Goal: Task Accomplishment & Management: Use online tool/utility

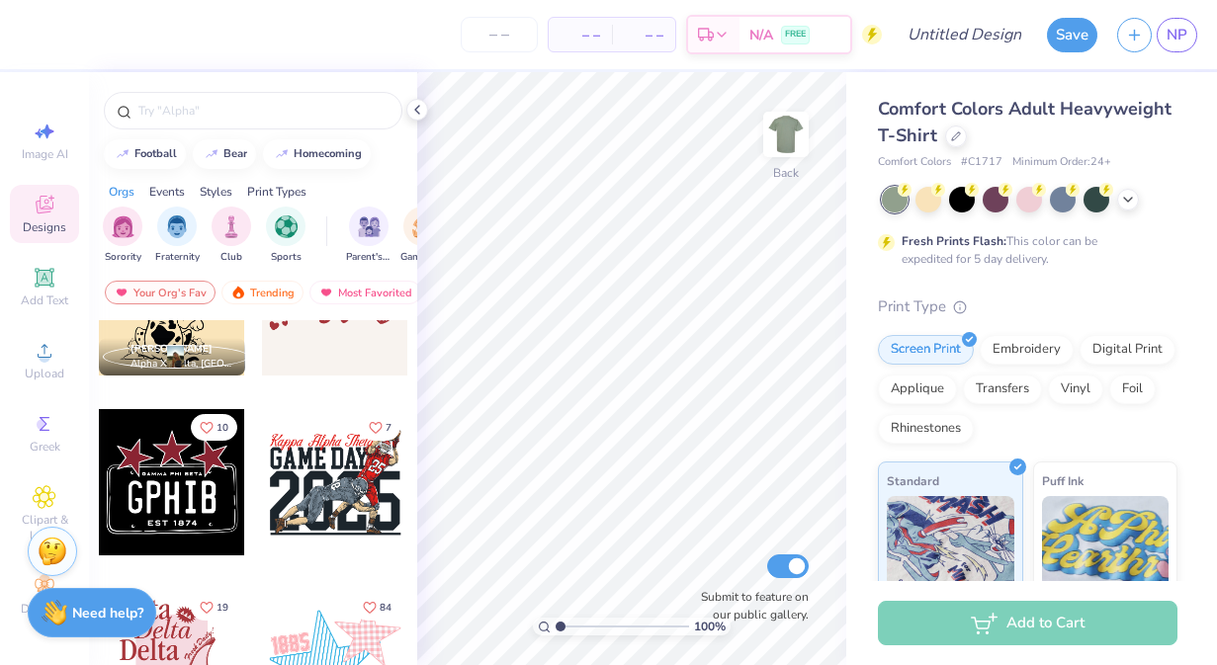
scroll to position [6179, 0]
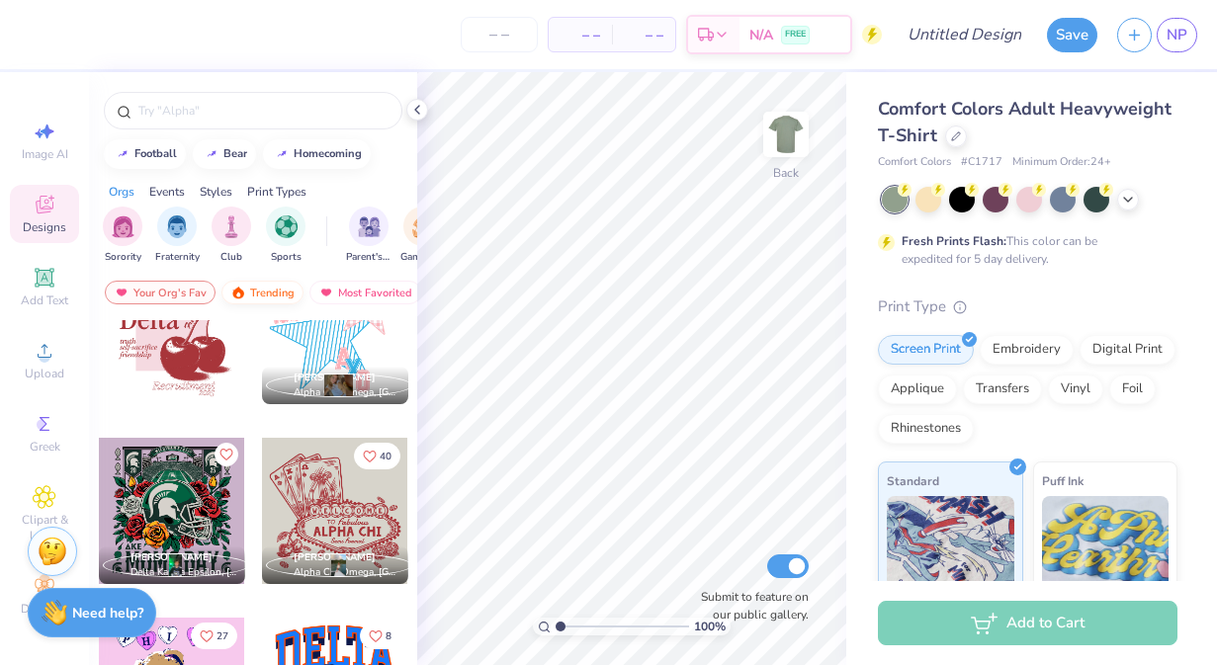
click at [267, 302] on div "Trending" at bounding box center [262, 293] width 82 height 24
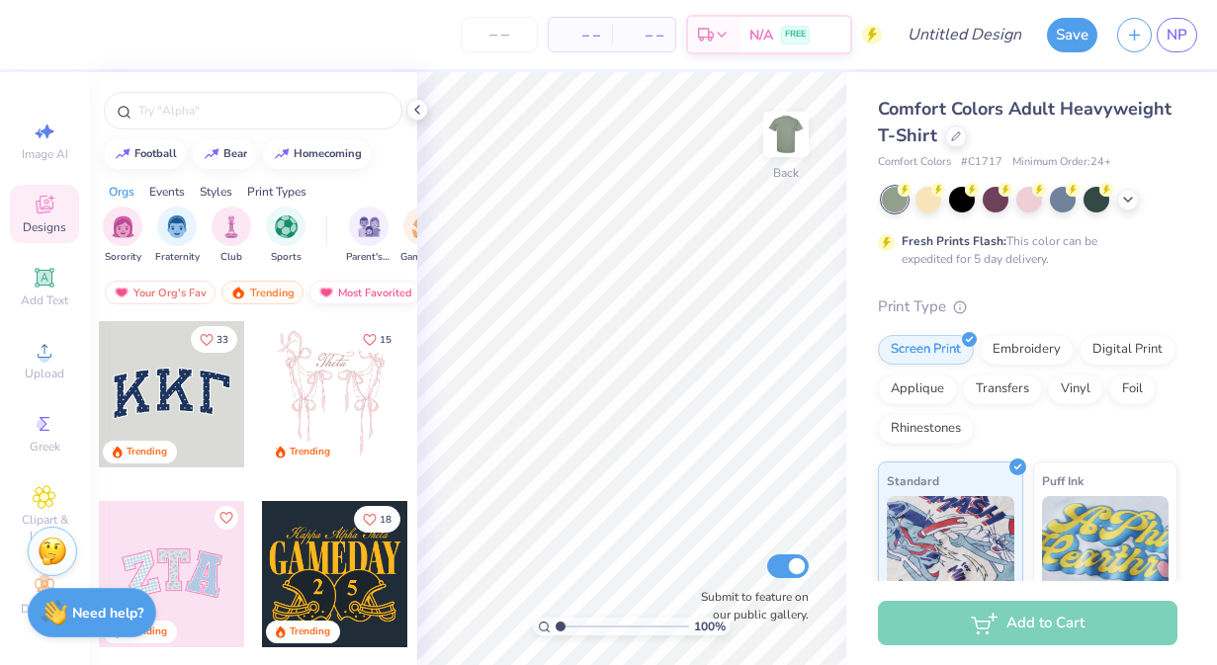
click at [318, 295] on img at bounding box center [326, 293] width 16 height 14
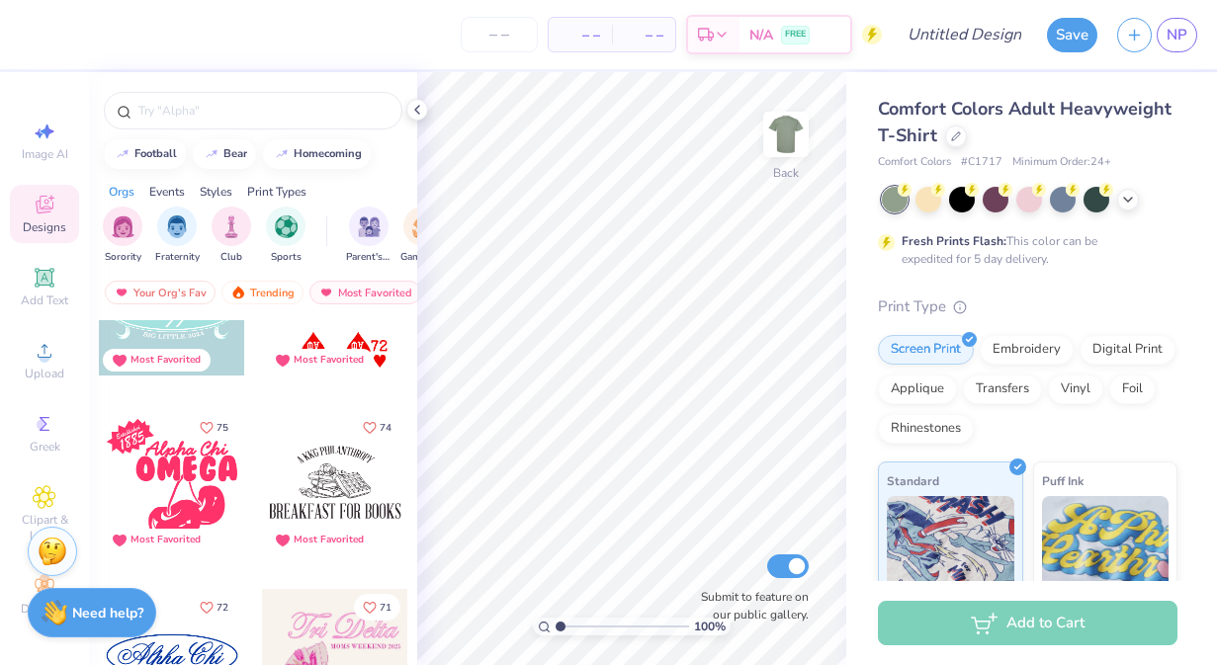
scroll to position [4114, 0]
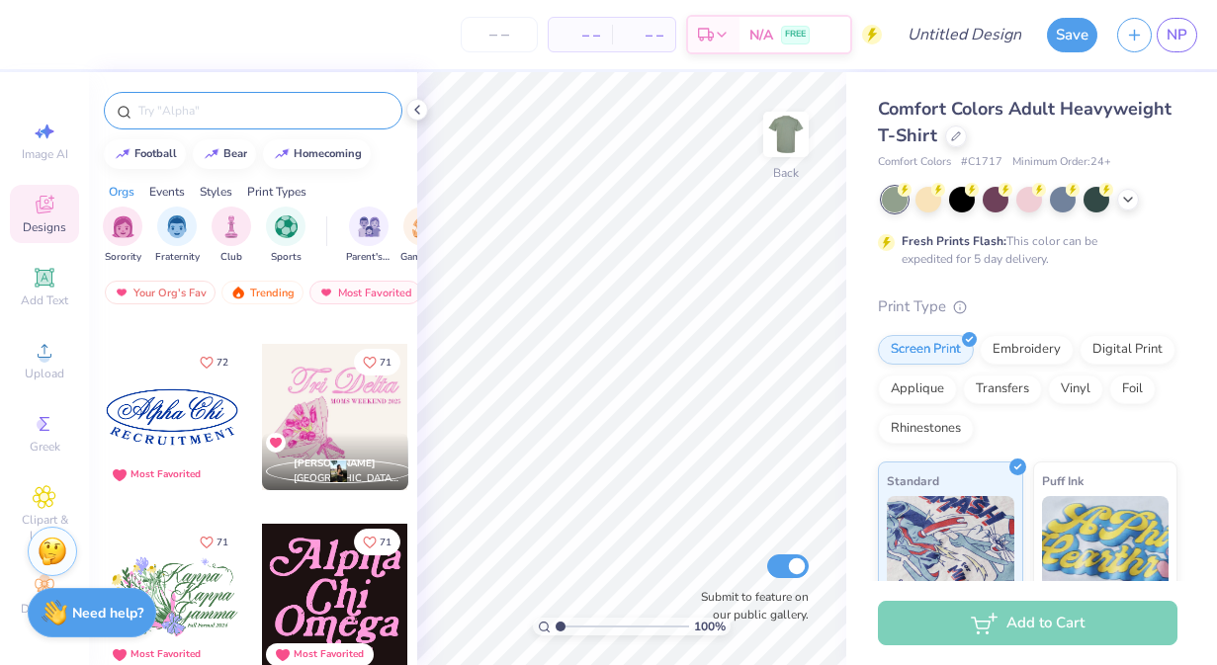
click at [266, 107] on input "text" at bounding box center [262, 111] width 253 height 20
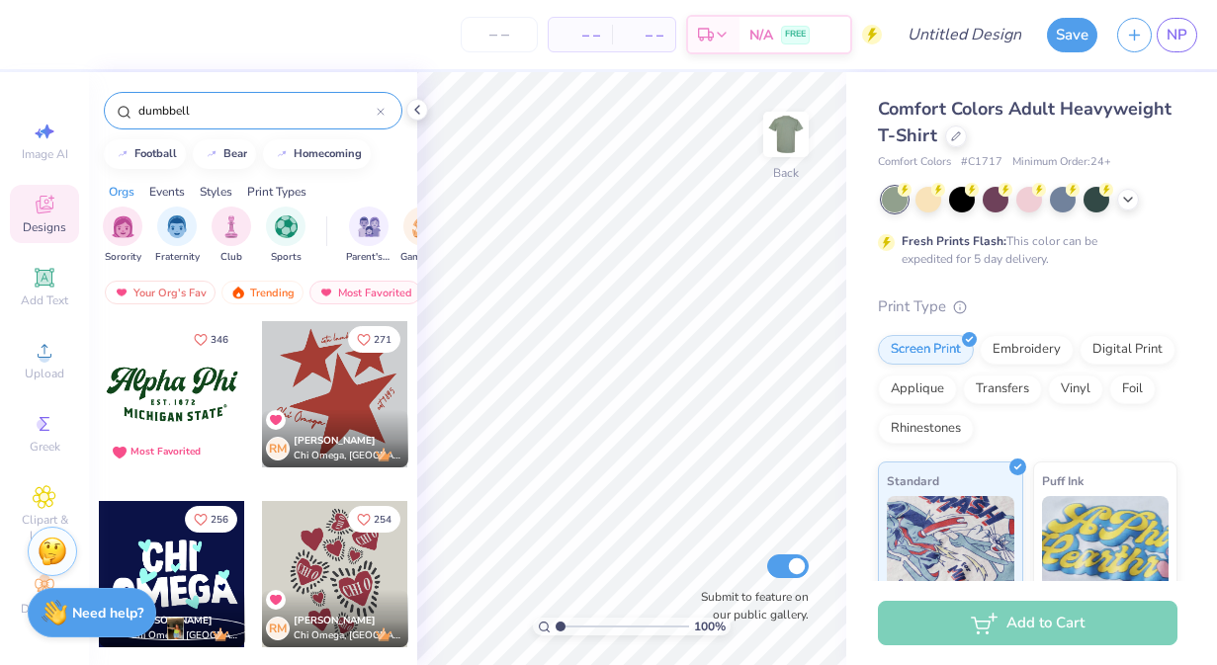
type input "dumbbell"
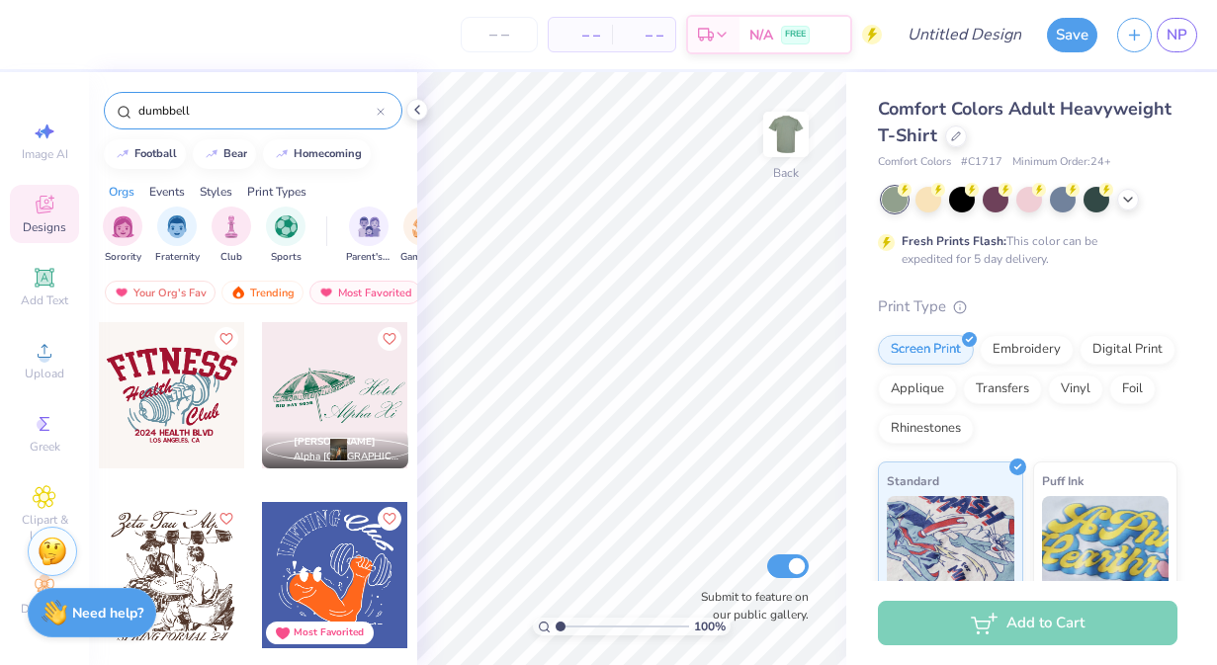
scroll to position [660, 0]
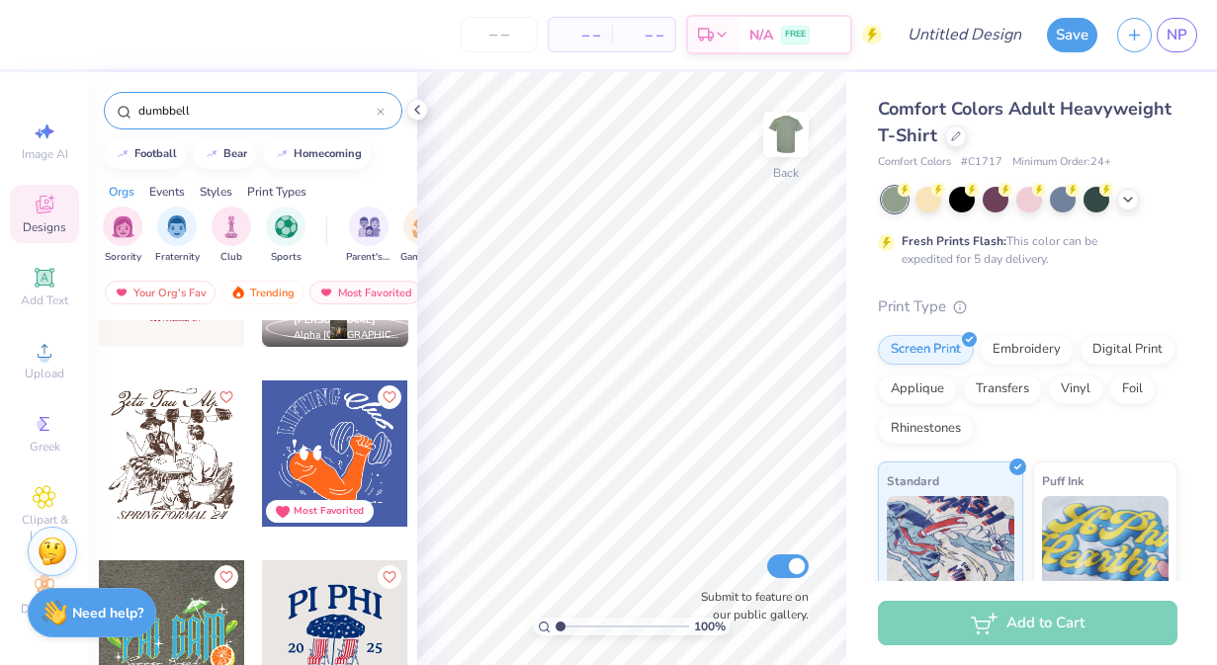
click at [318, 442] on div at bounding box center [335, 453] width 146 height 146
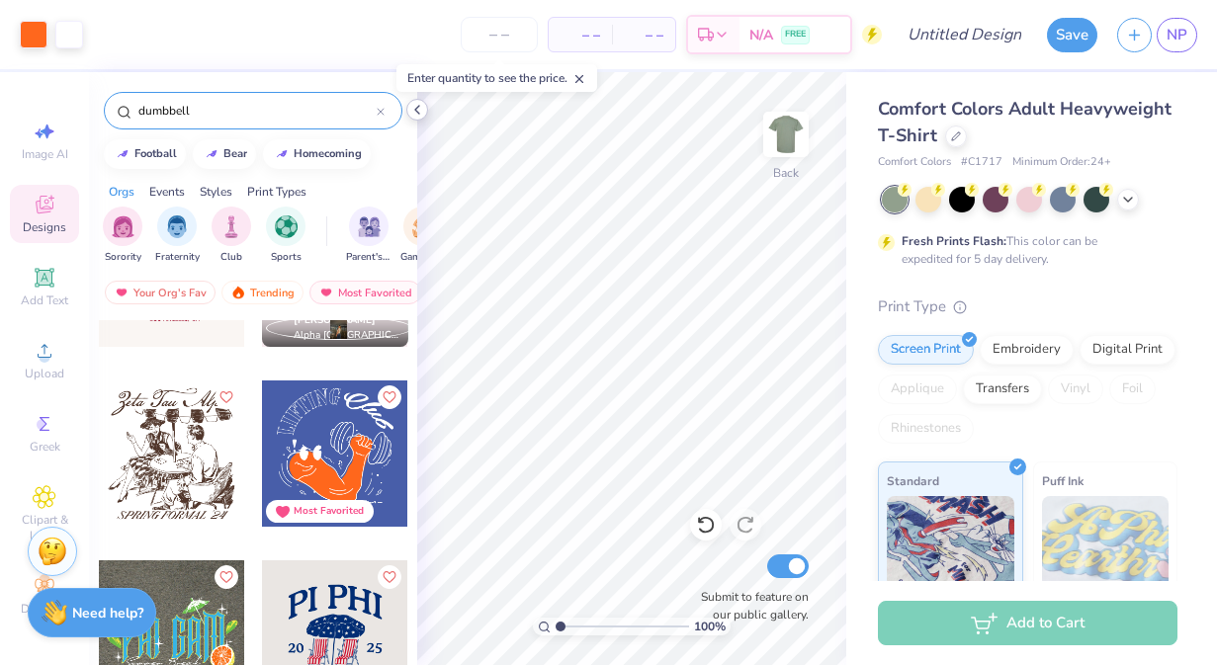
click at [415, 110] on polyline at bounding box center [417, 110] width 4 height 8
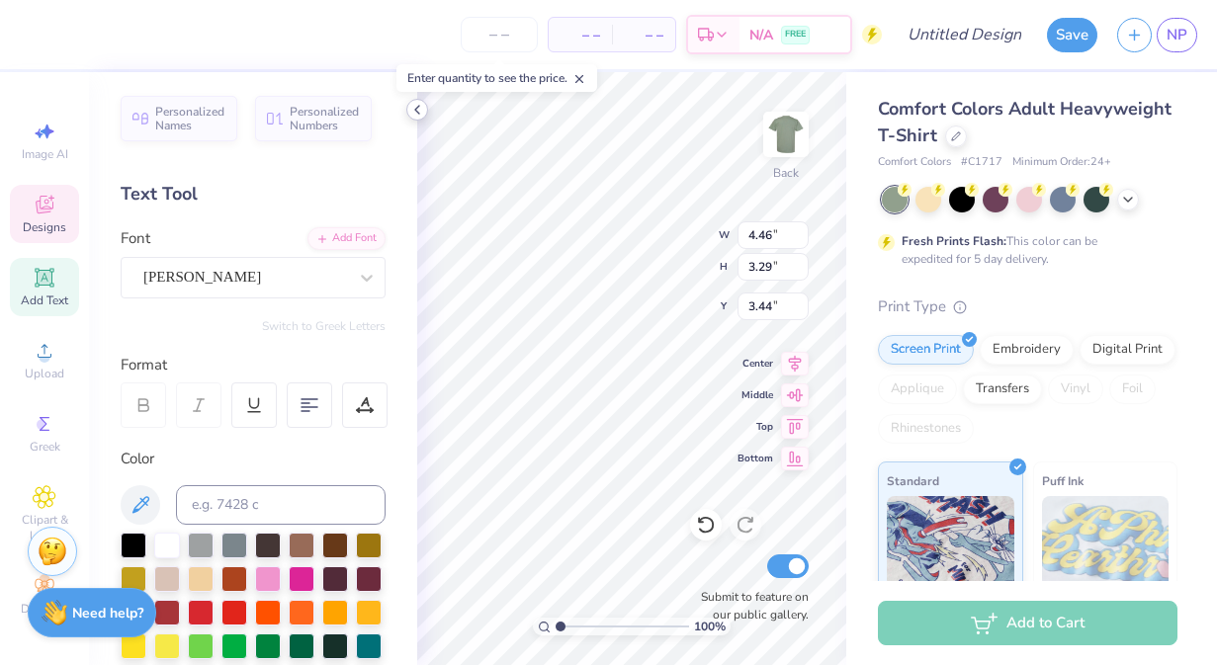
type input "5.74"
type input "4.24"
type input "3.00"
type textarea "L"
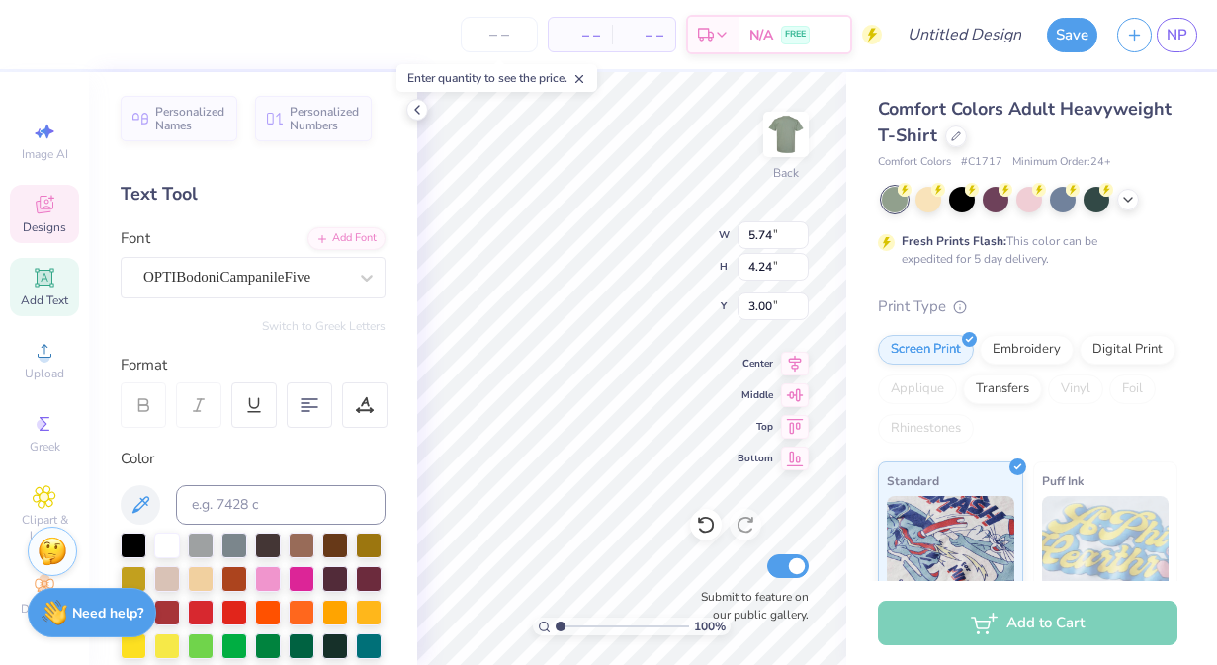
type textarea "Girl Gains"
type input "4.46"
type input "3.29"
type input "3.59"
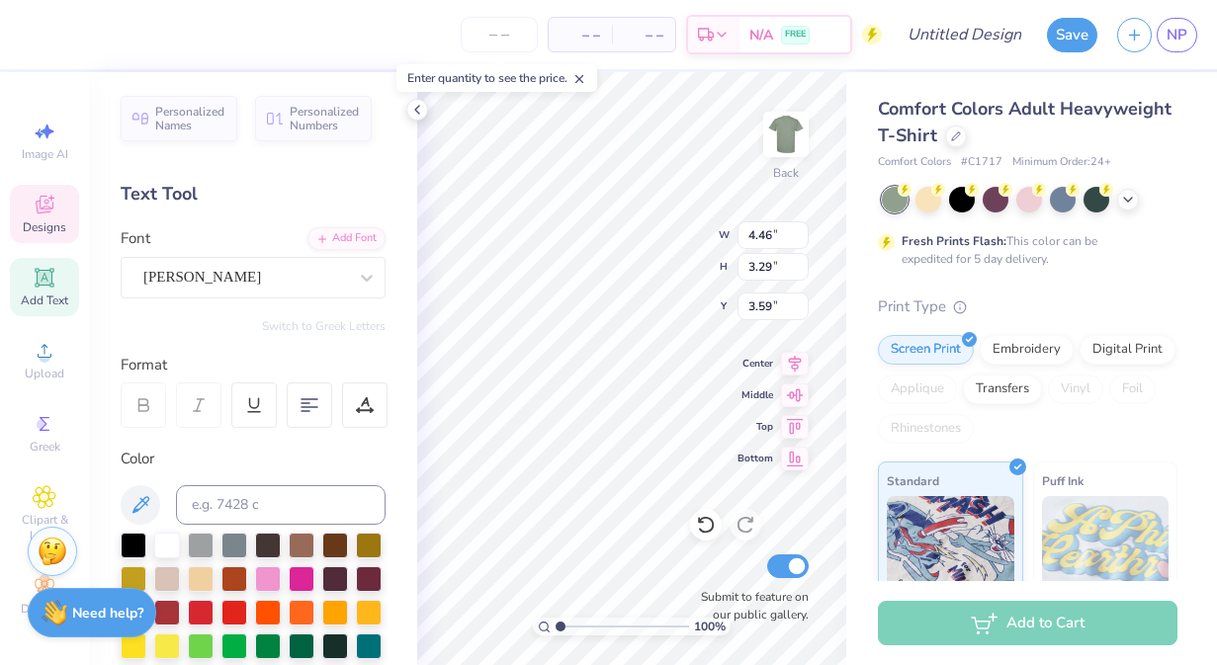
type textarea "UCD"
type input "1.15"
type input "0.59"
type input "14.18"
type input "2.69"
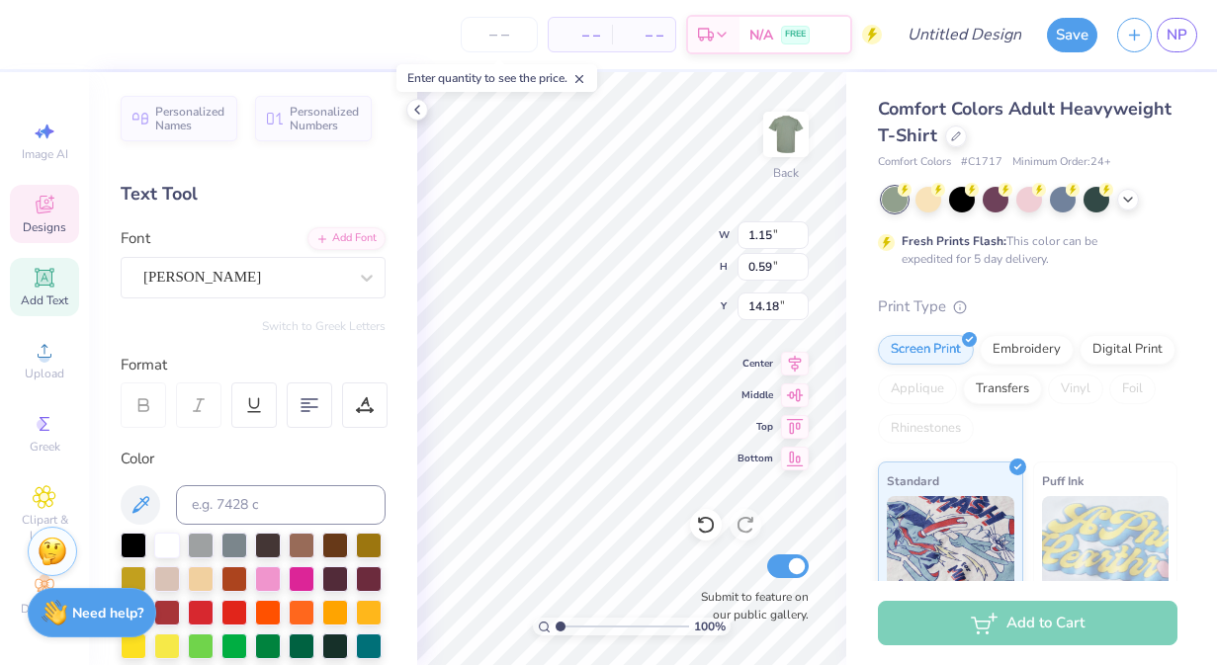
type input "0.69"
type input "14.13"
type input "0.93"
type input "0.57"
type input "14.20"
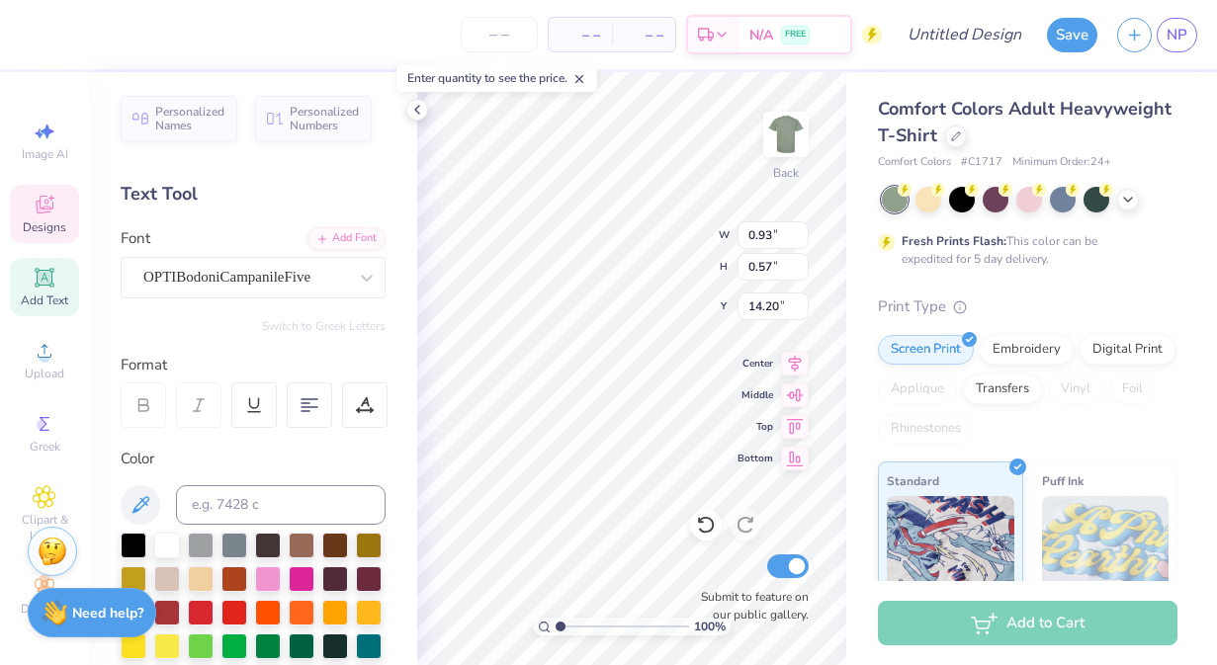
scroll to position [0, 0]
type textarea "Lifting"
type input "2.69"
type input "0.69"
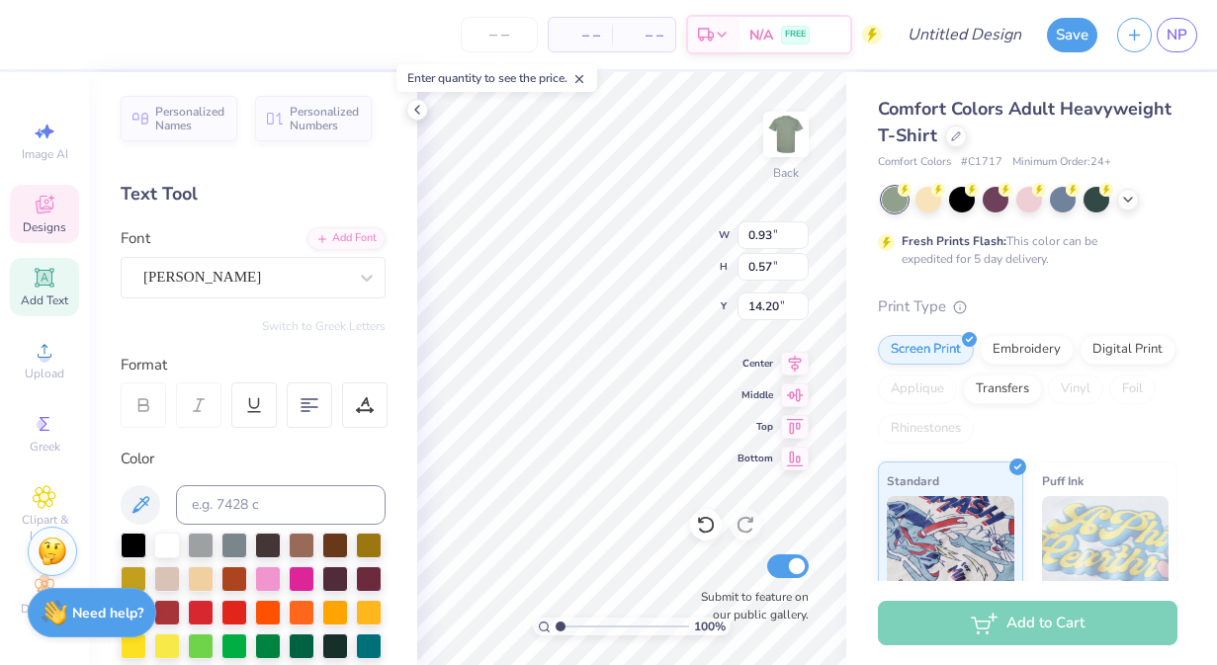
type input "14.13"
type textarea "Club"
type input "1.15"
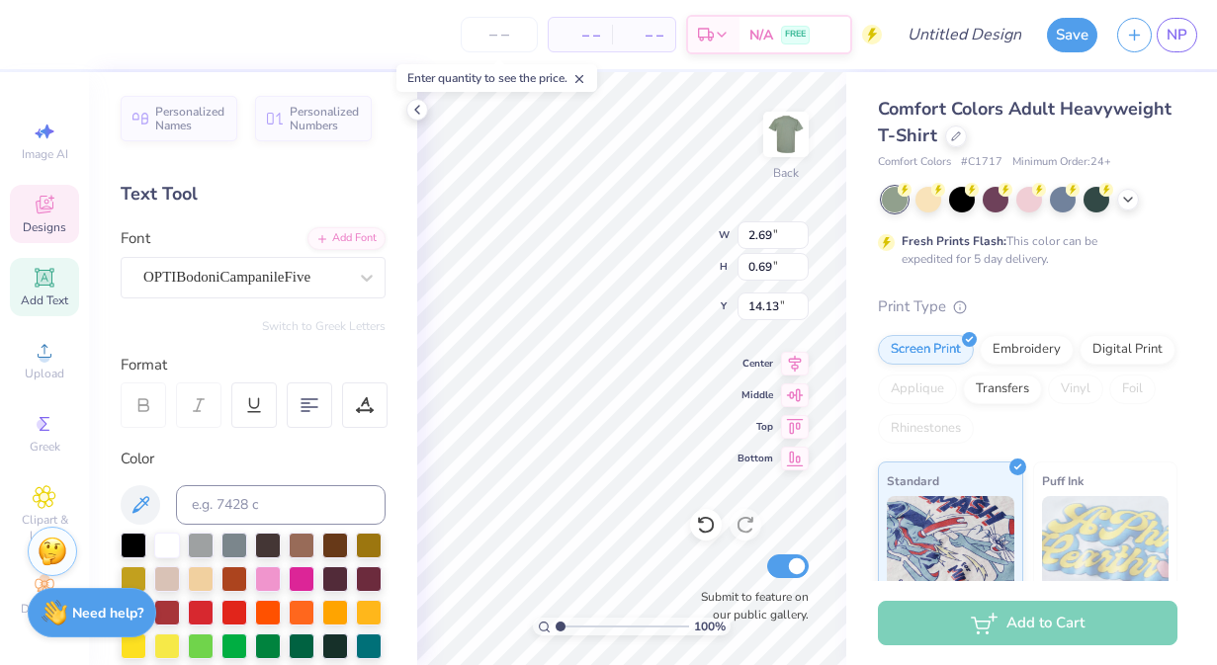
type input "0.59"
type input "14.18"
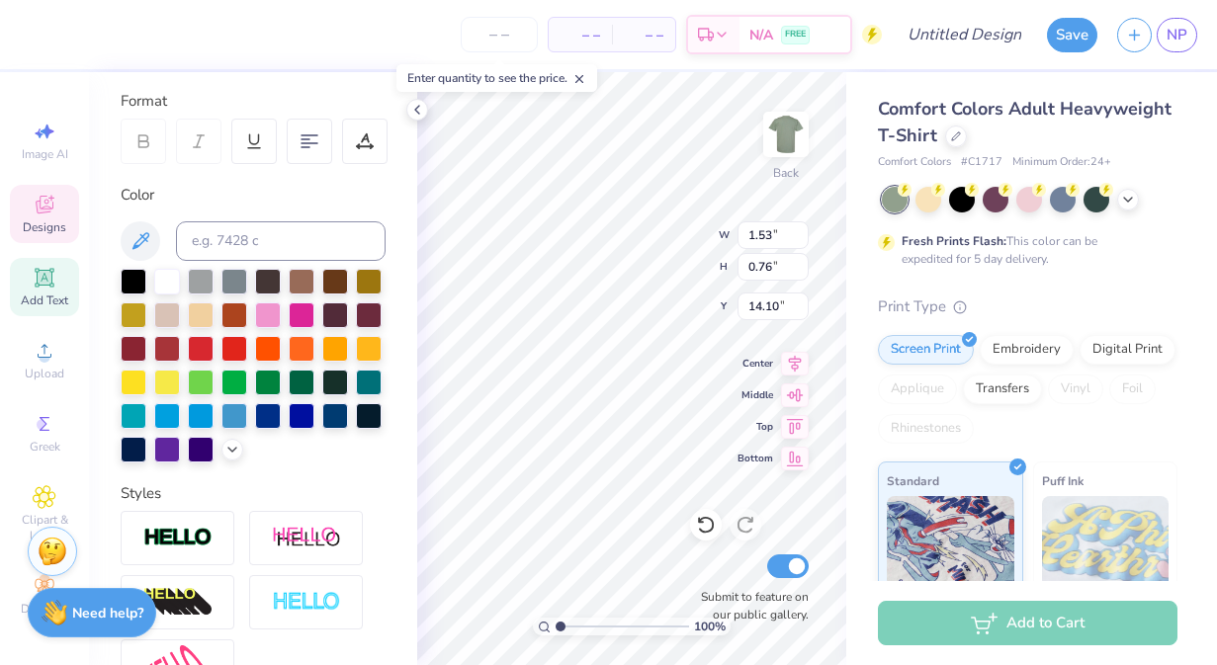
scroll to position [483, 0]
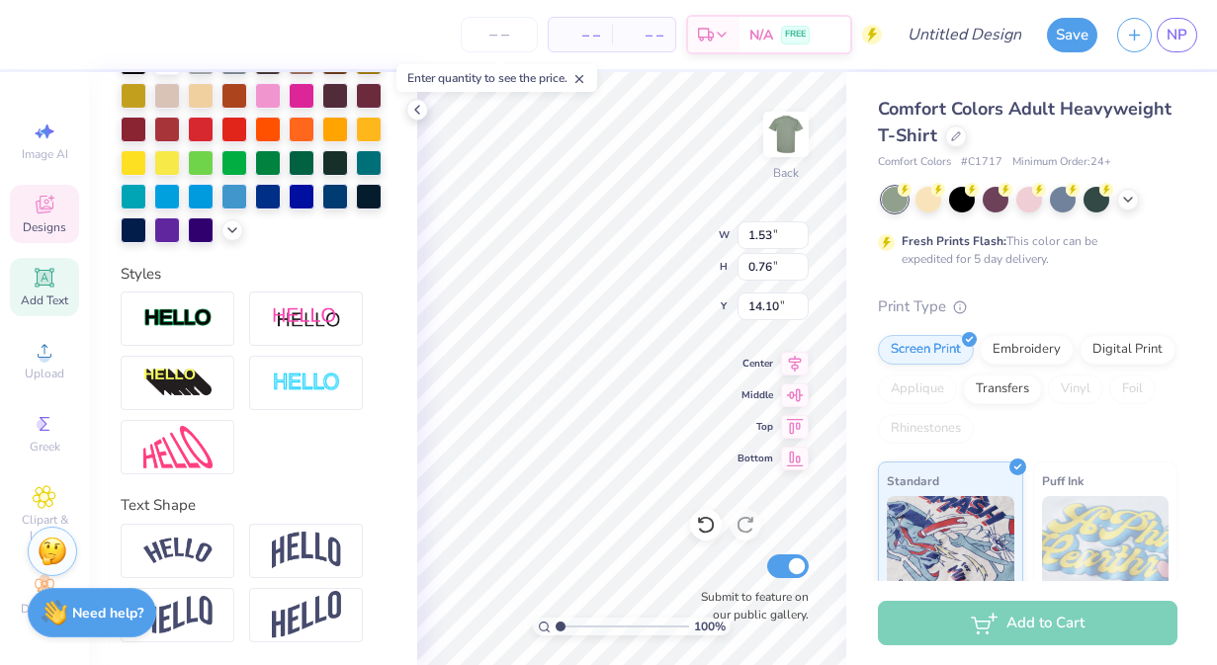
type input "2.38"
type input "1.18"
type input "13.68"
type input "13.89"
type input "1.63"
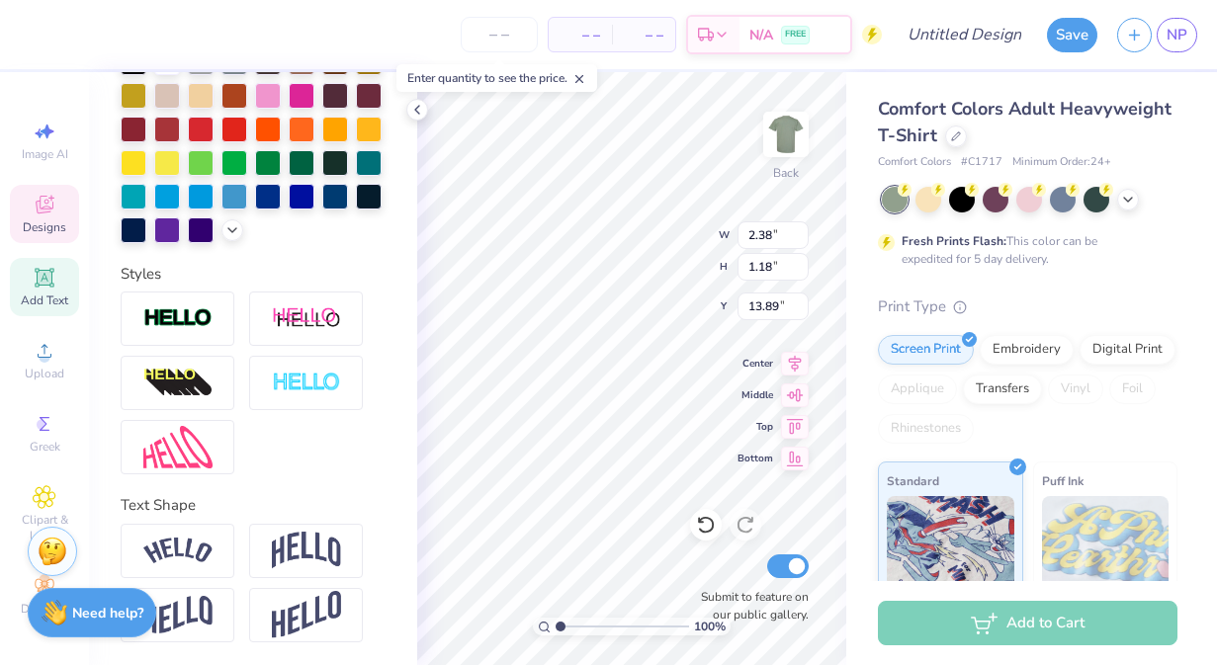
type input "0.75"
type input "14.11"
type input "2.48"
type input "1.14"
type input "13.72"
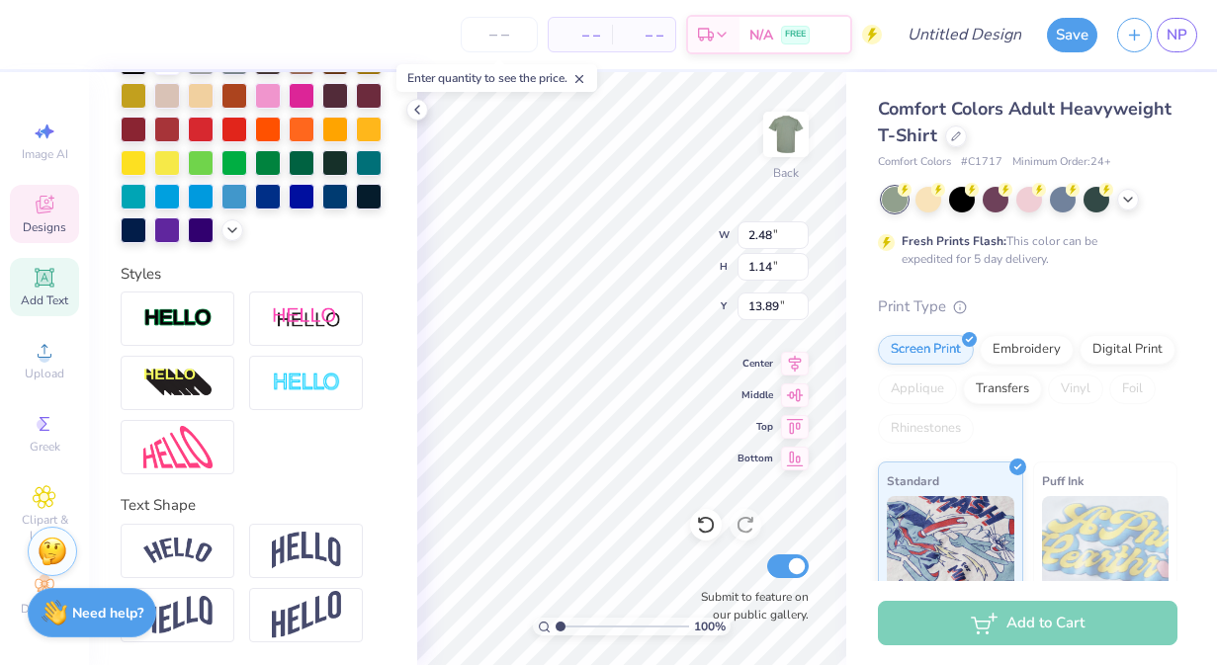
type input "13.89"
type input "7.48"
type input "6.21"
type input "7.08"
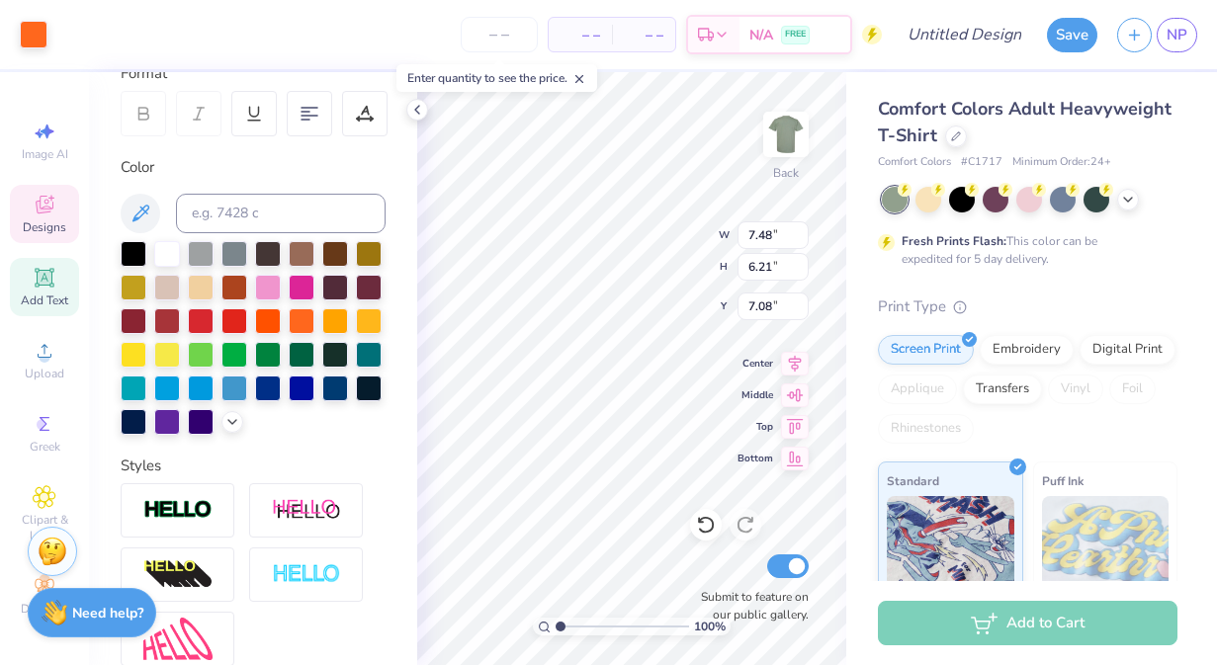
scroll to position [232, 0]
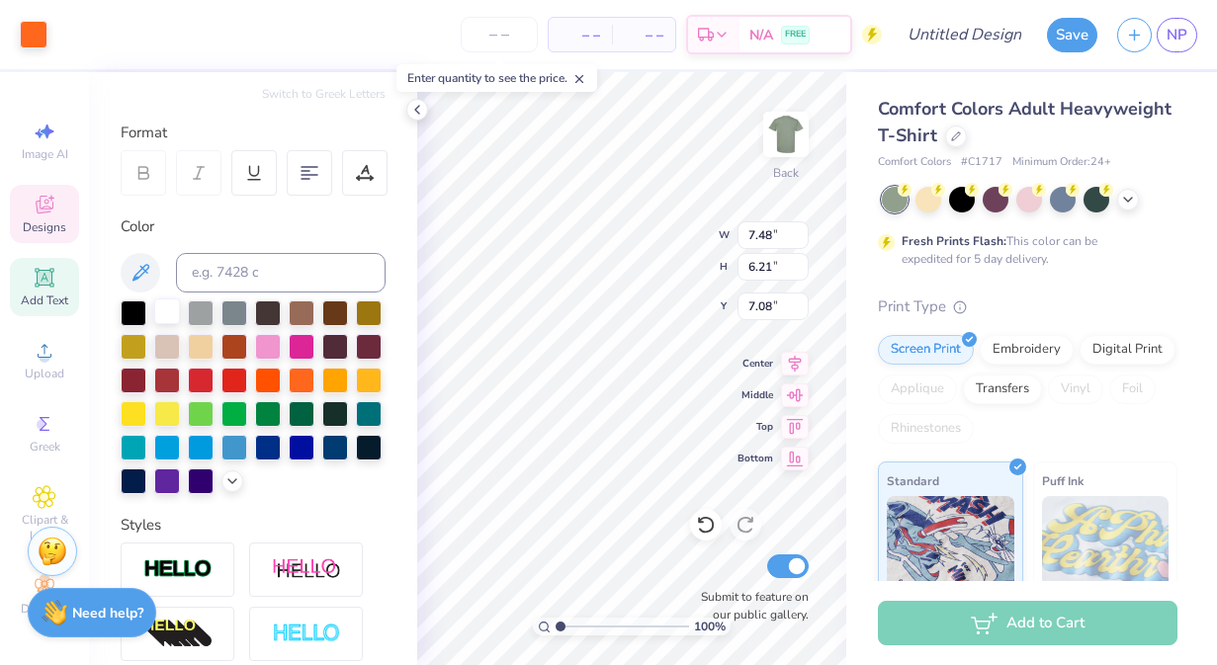
click at [169, 312] on div at bounding box center [167, 311] width 26 height 26
click at [170, 311] on div at bounding box center [167, 311] width 26 height 26
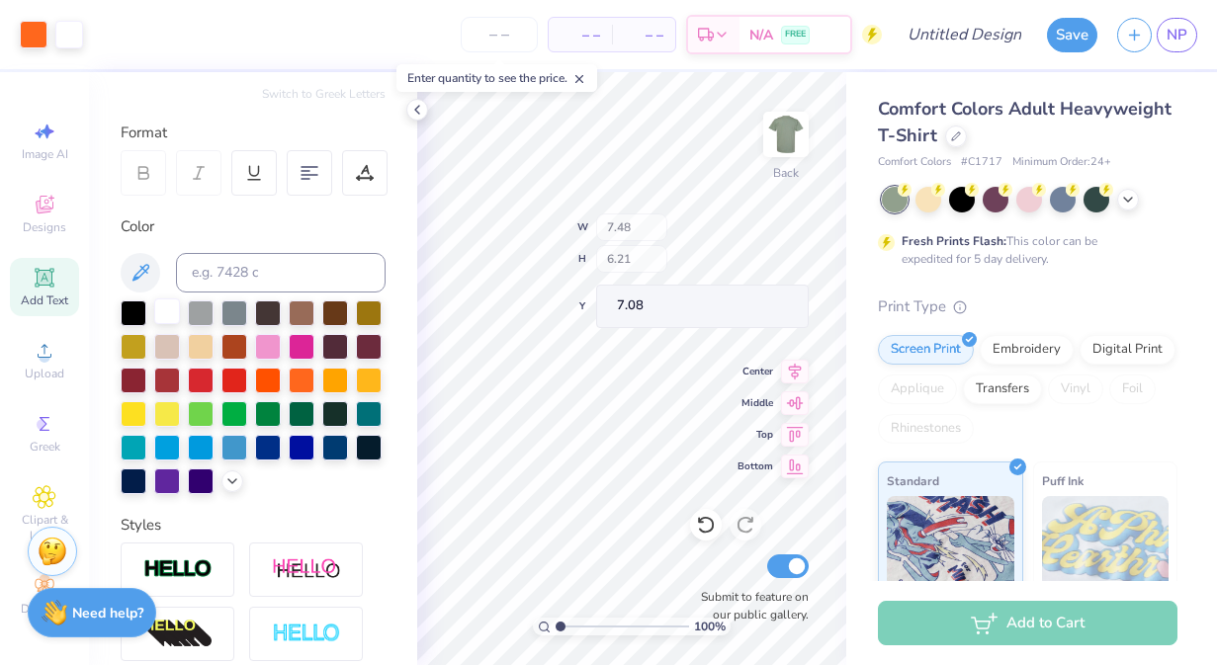
type input "10.17"
type input "7.45"
type input "6.07"
click at [171, 311] on div at bounding box center [167, 311] width 26 height 26
click at [27, 28] on div at bounding box center [34, 33] width 28 height 28
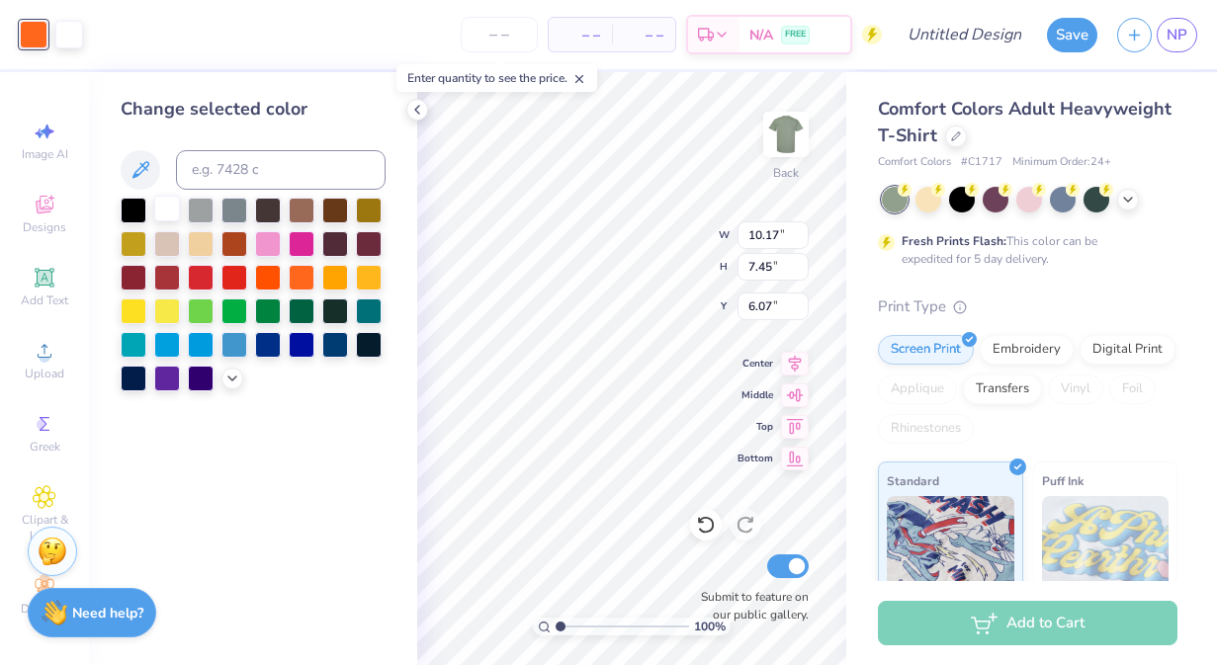
click at [166, 213] on div at bounding box center [167, 209] width 26 height 26
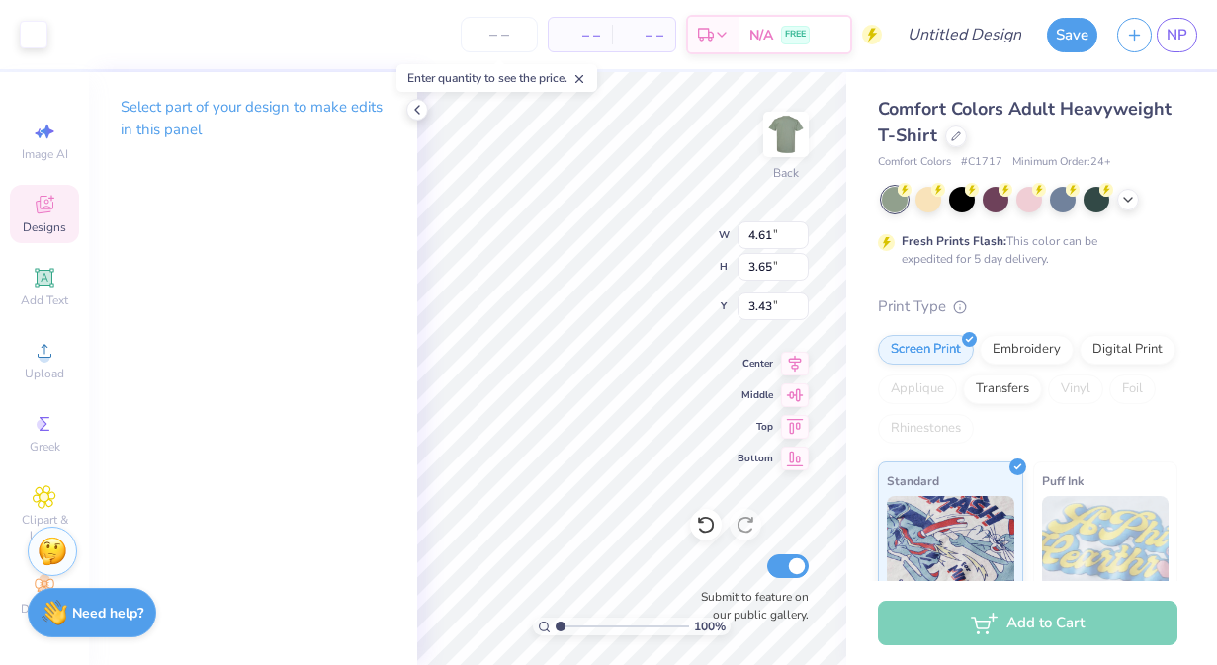
type input "3.42"
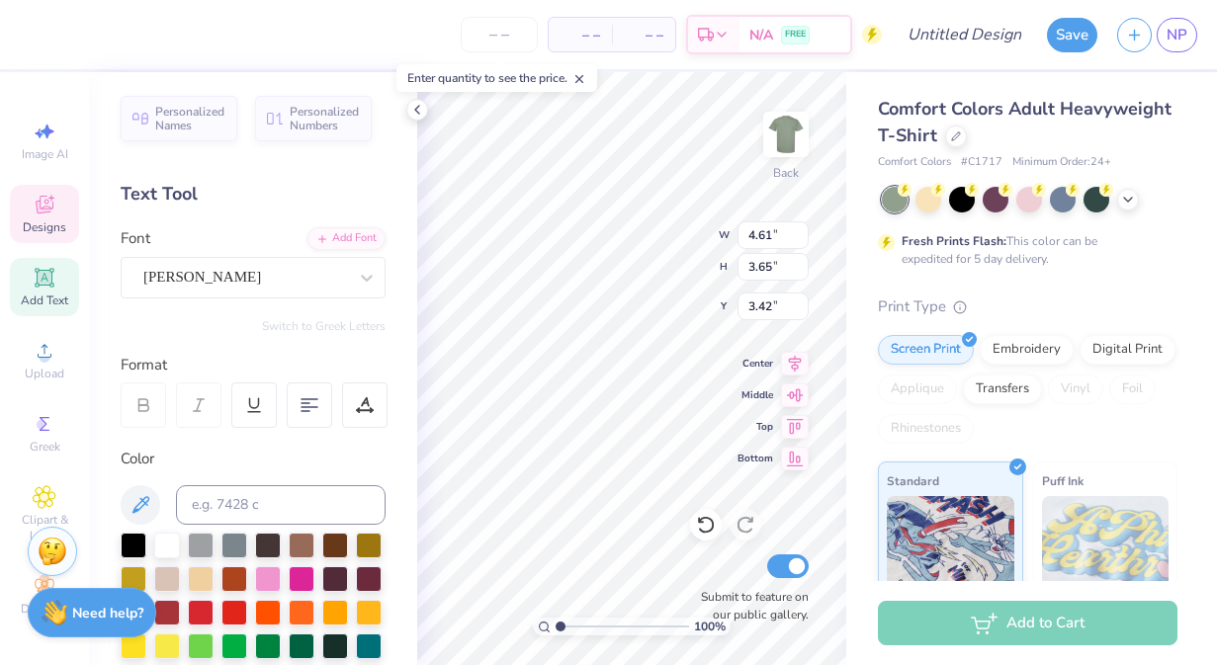
type input "4.10"
type input "3.24"
type input "3.62"
type input "13.87"
type input "6.90"
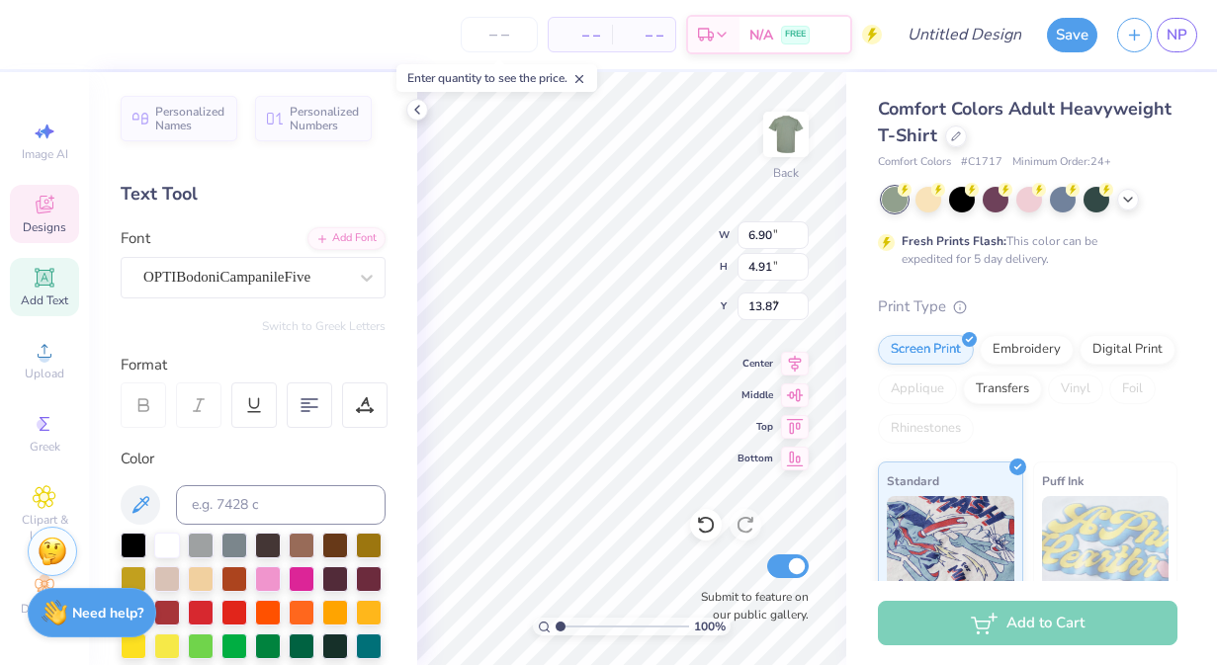
type input "4.91"
type input "3.00"
type input "5.84"
type input "6.86"
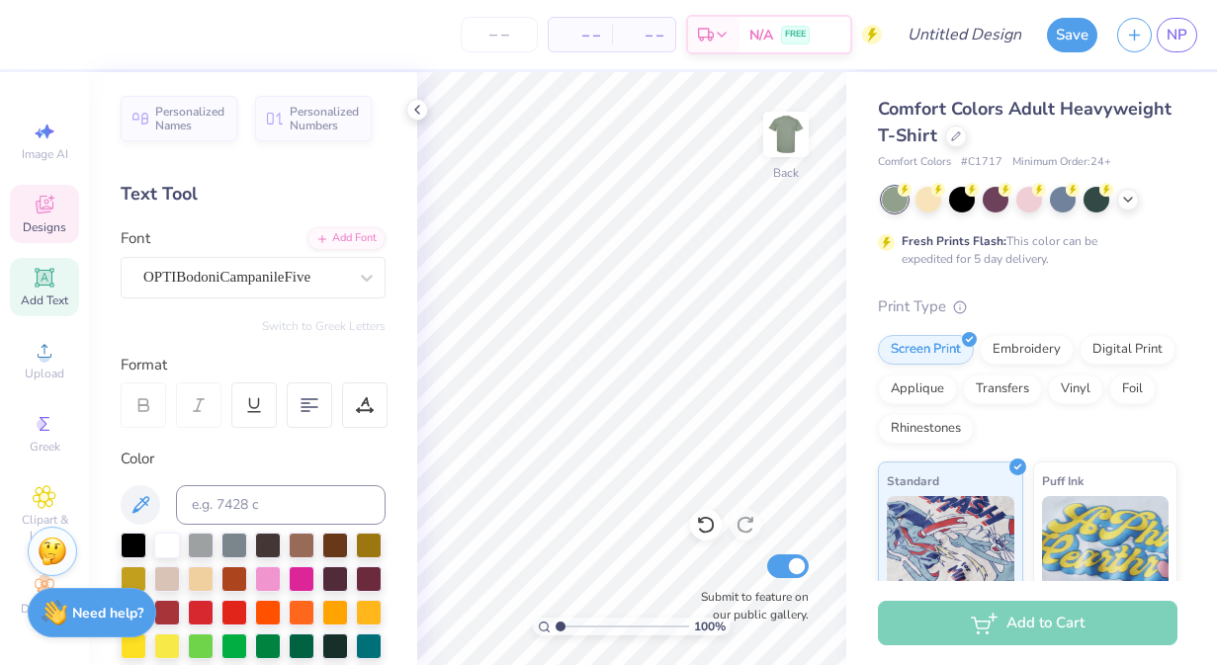
click at [46, 211] on icon at bounding box center [45, 207] width 16 height 13
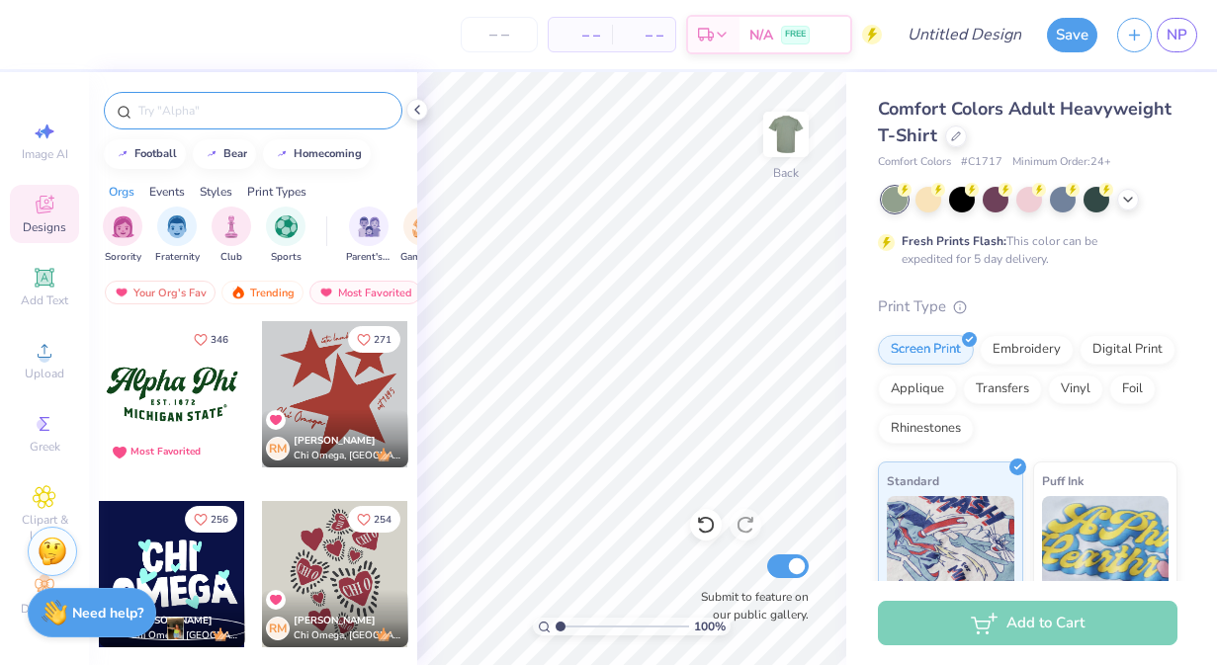
click at [227, 105] on input "text" at bounding box center [262, 111] width 253 height 20
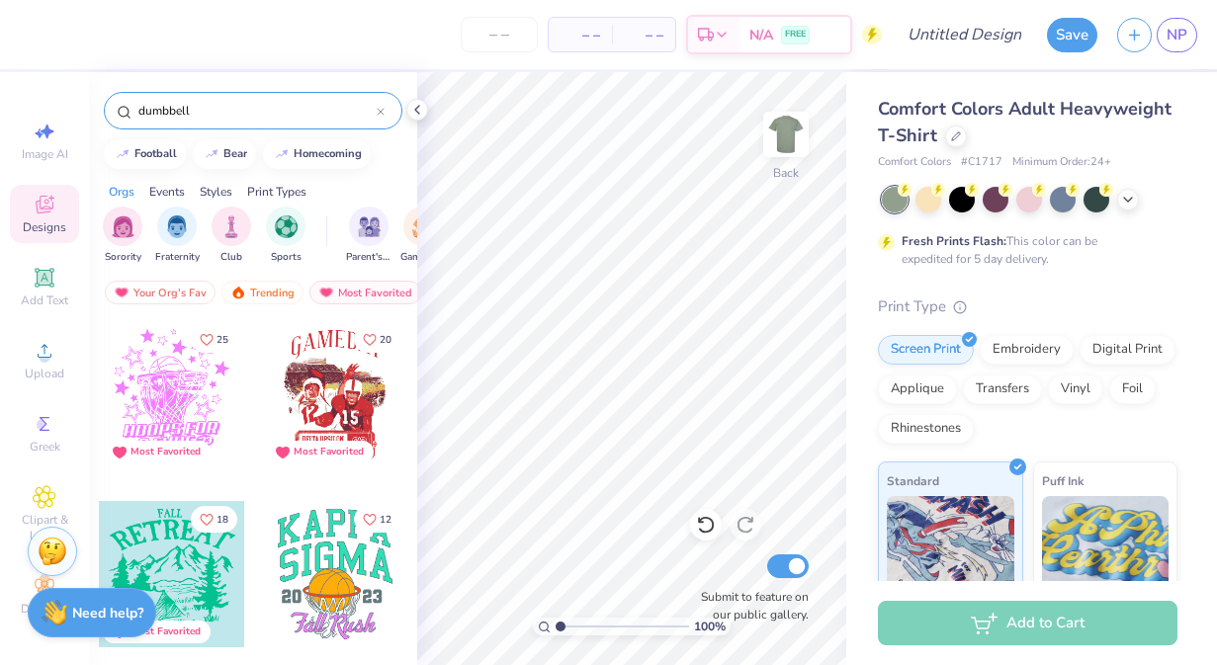
type input "dumbbell"
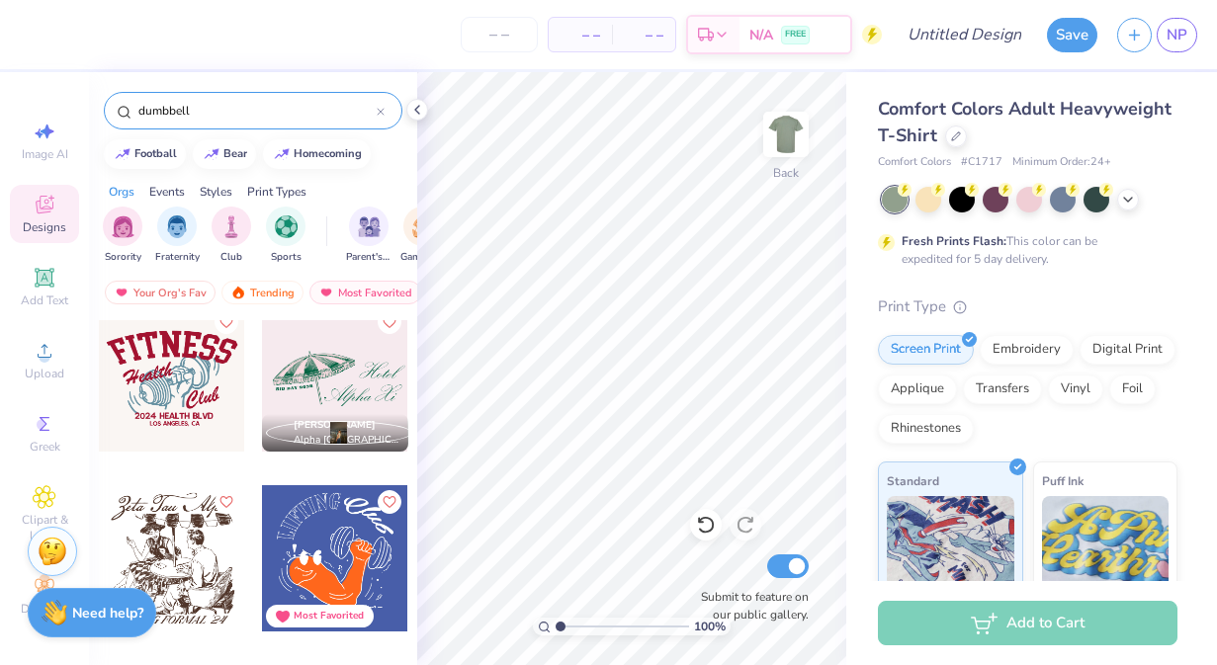
scroll to position [660, 0]
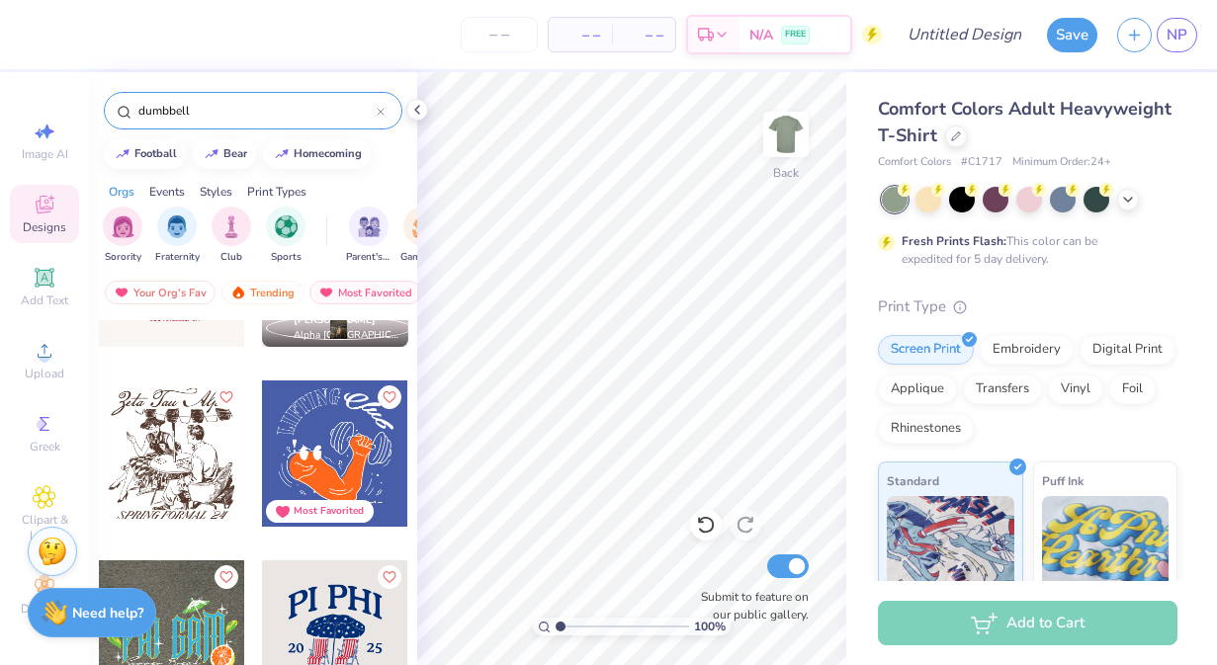
click at [252, 543] on div "5 5 [PERSON_NAME] Zeta Tau Alpha, [GEOGRAPHIC_DATA][US_STATE] at [GEOGRAPHIC_DA…" at bounding box center [253, 196] width 311 height 1073
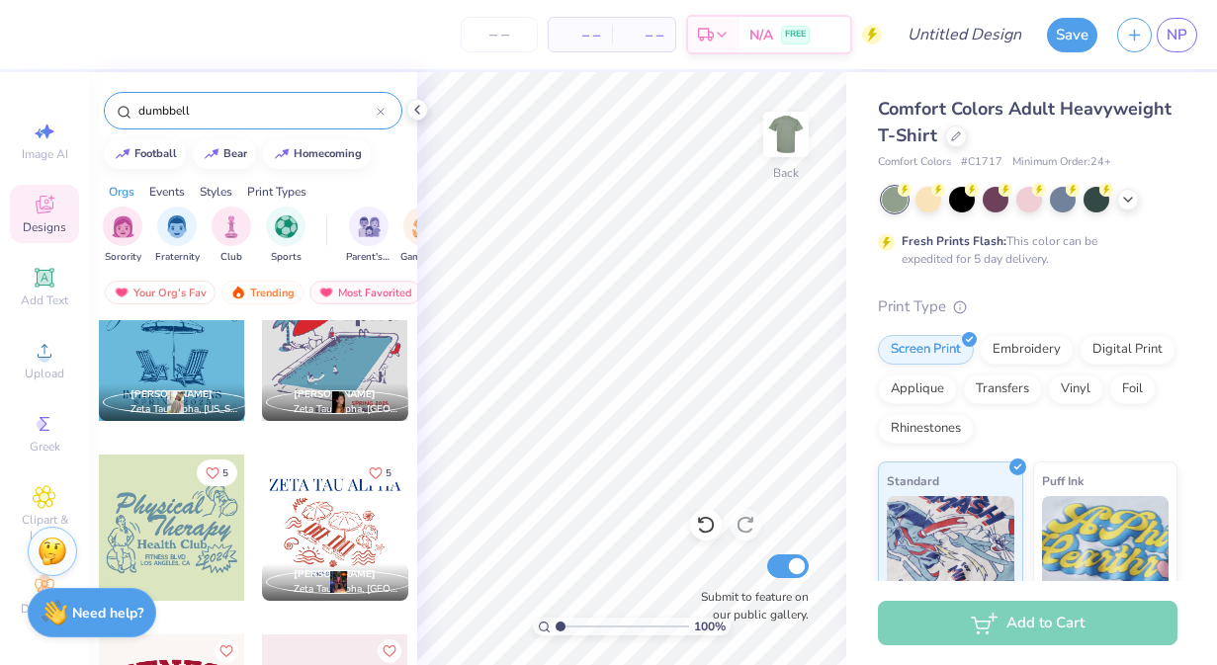
scroll to position [248, 0]
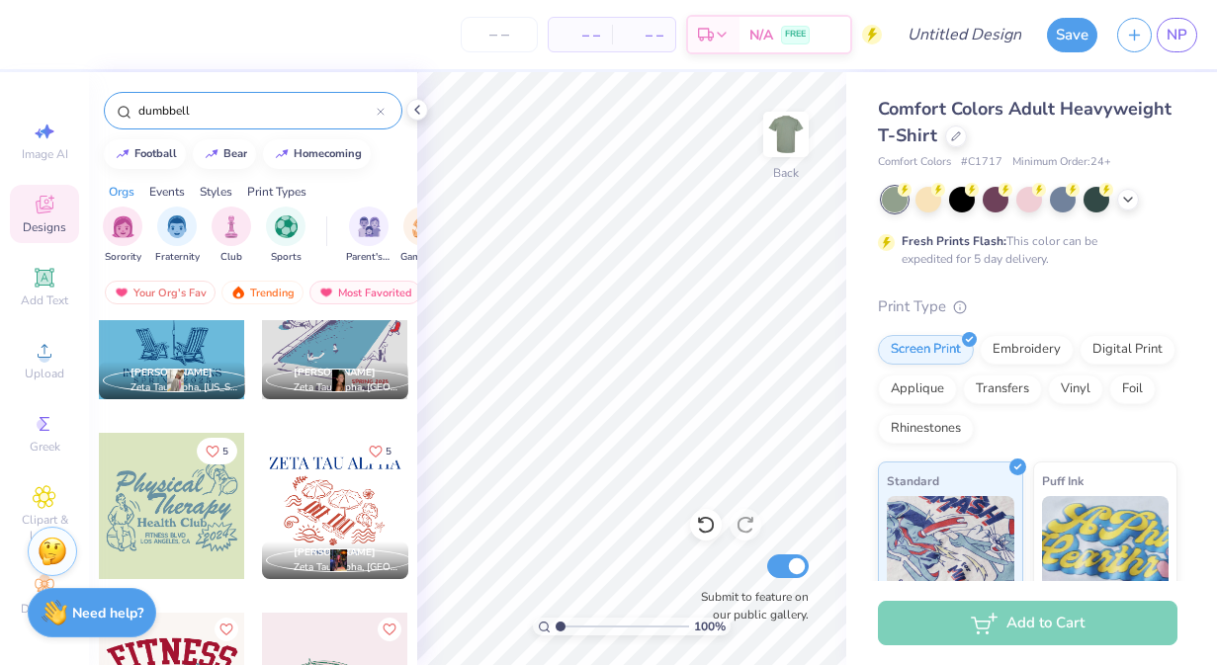
click at [222, 505] on div at bounding box center [172, 506] width 146 height 146
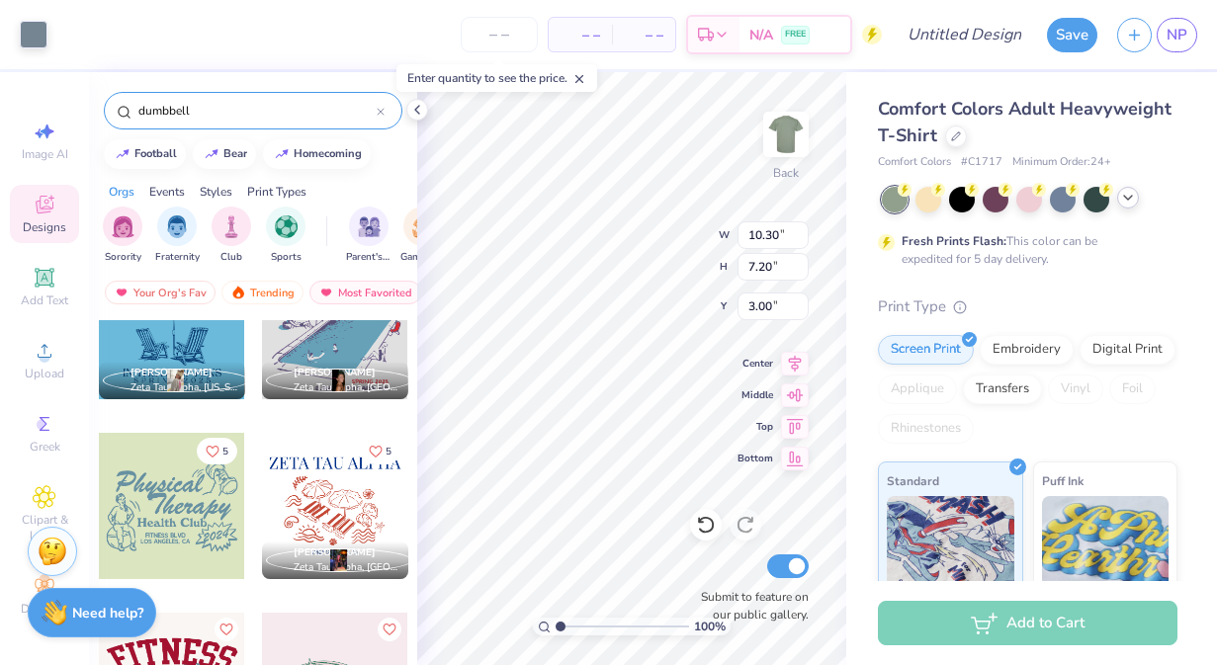
click at [1130, 199] on icon at bounding box center [1128, 198] width 16 height 16
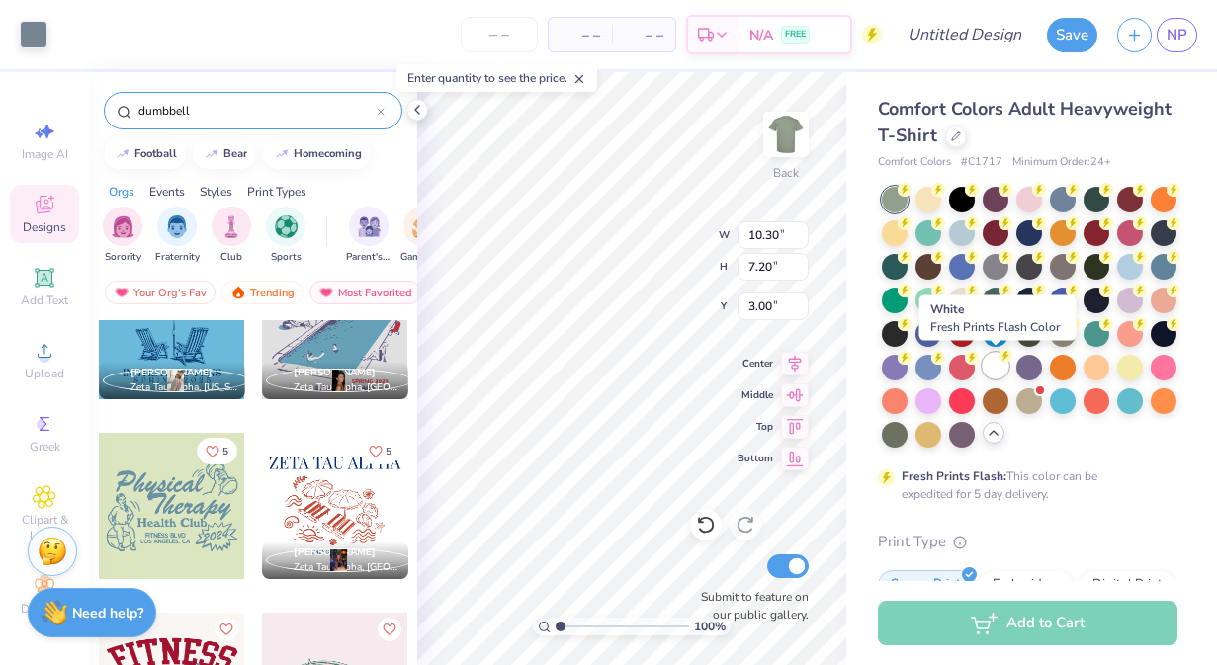
click at [998, 371] on div at bounding box center [995, 366] width 26 height 26
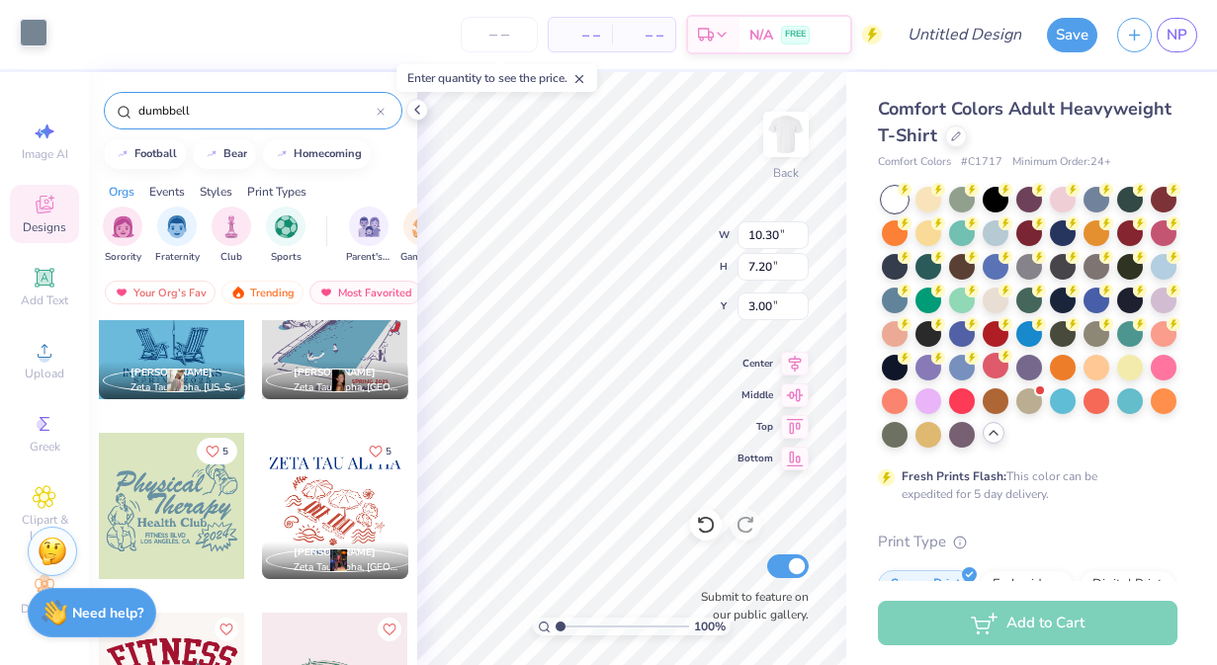
click at [35, 36] on div at bounding box center [34, 33] width 28 height 28
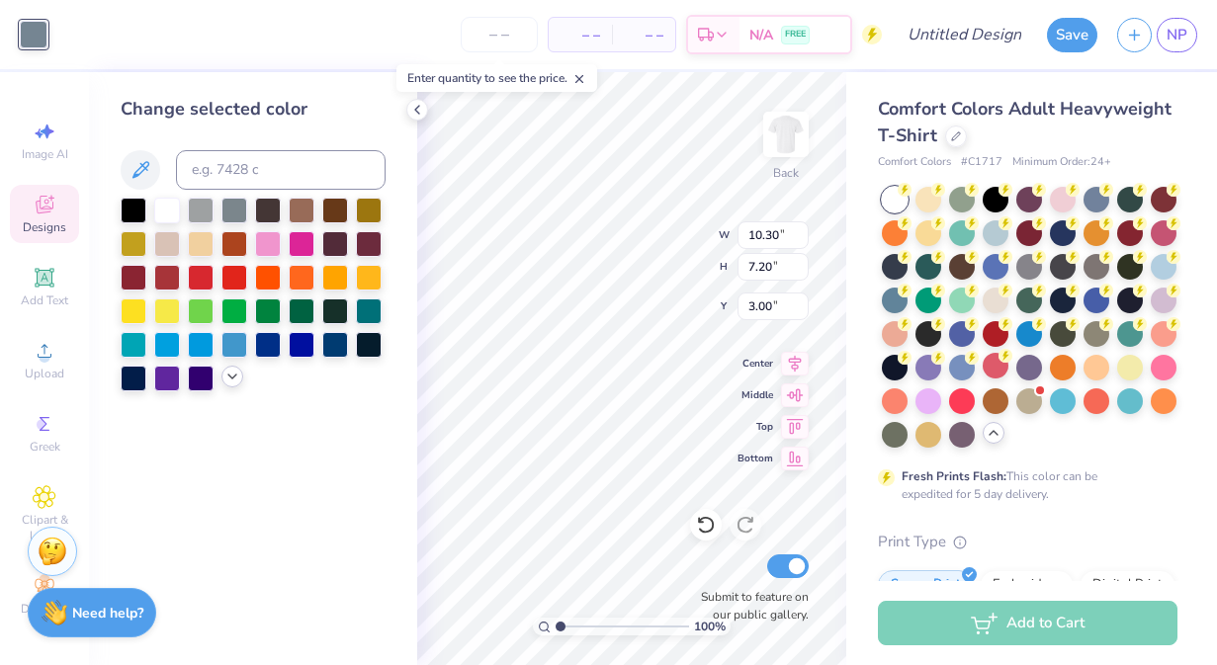
click at [231, 384] on div at bounding box center [232, 377] width 22 height 22
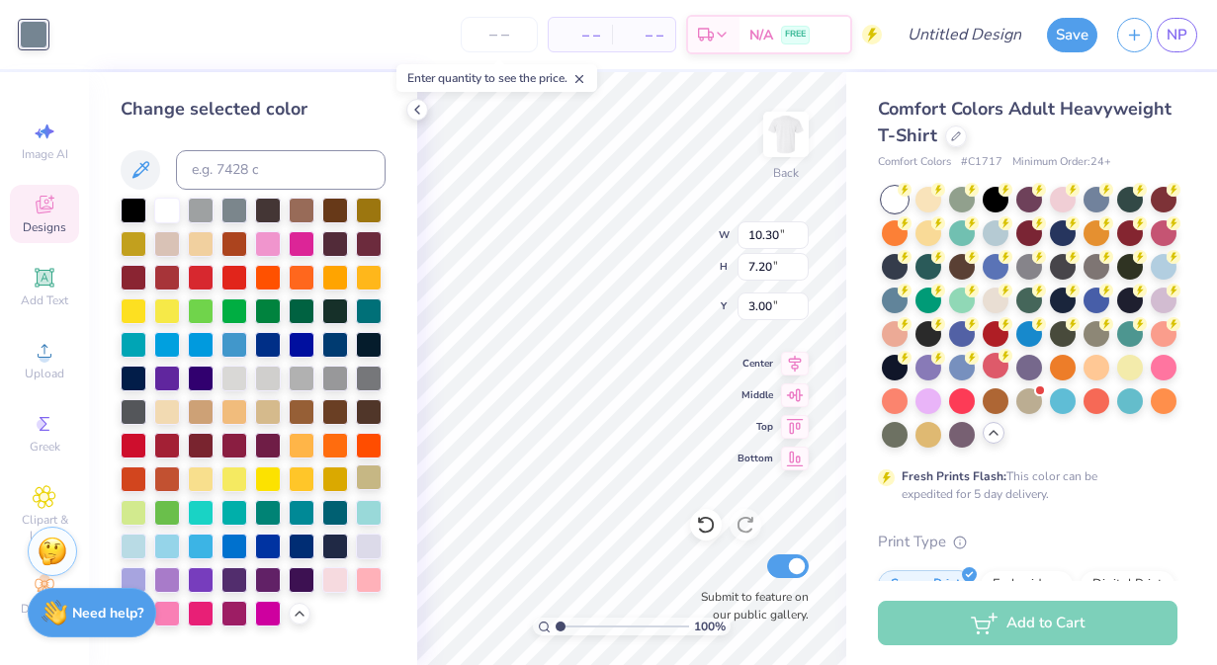
click at [381, 468] on div at bounding box center [369, 477] width 26 height 26
click at [159, 507] on div at bounding box center [167, 511] width 26 height 26
click at [134, 215] on div at bounding box center [134, 209] width 26 height 26
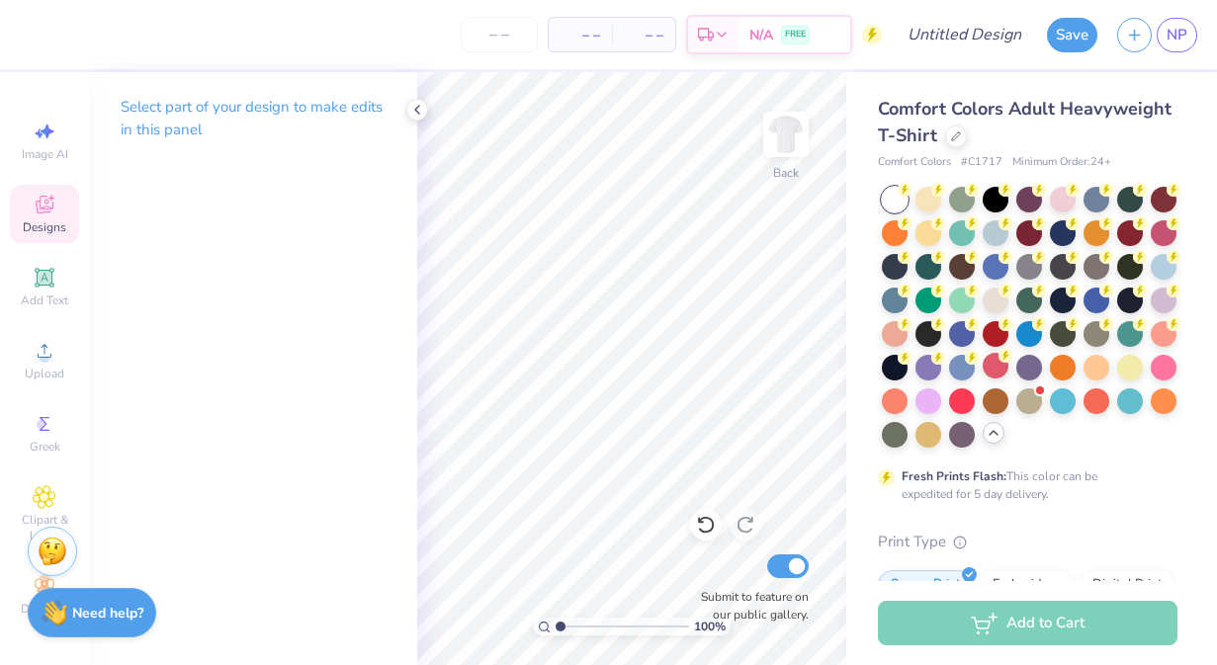
click at [46, 203] on icon at bounding box center [45, 205] width 24 height 24
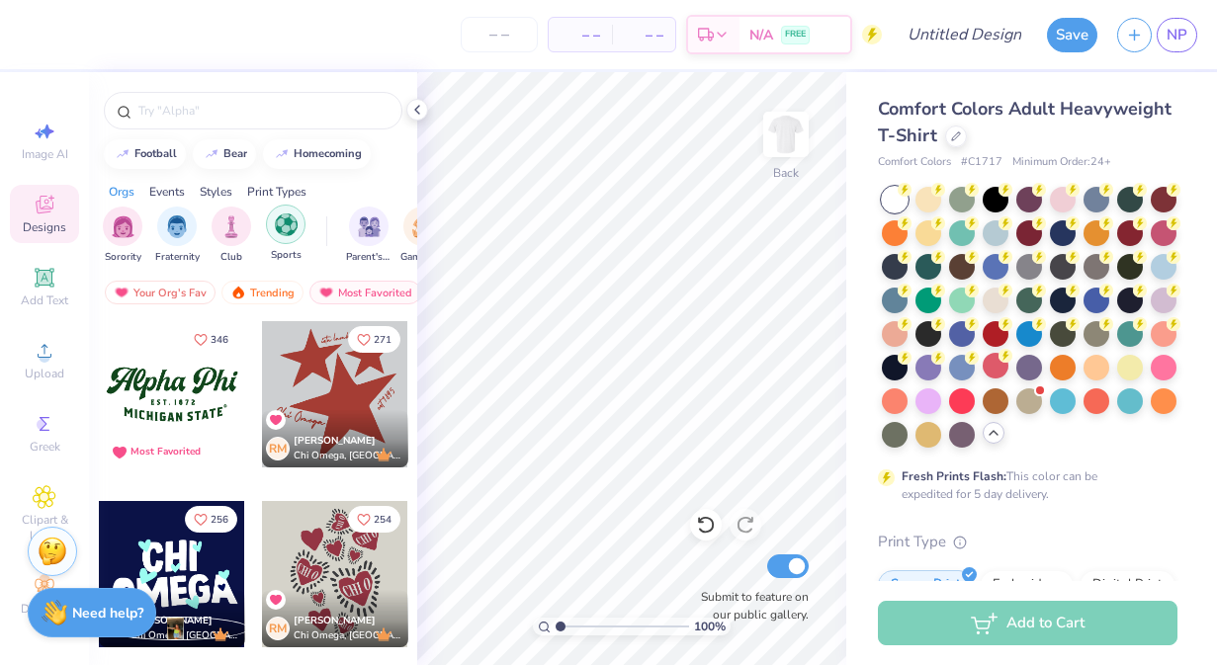
click at [283, 235] on img "filter for Sports" at bounding box center [286, 224] width 23 height 23
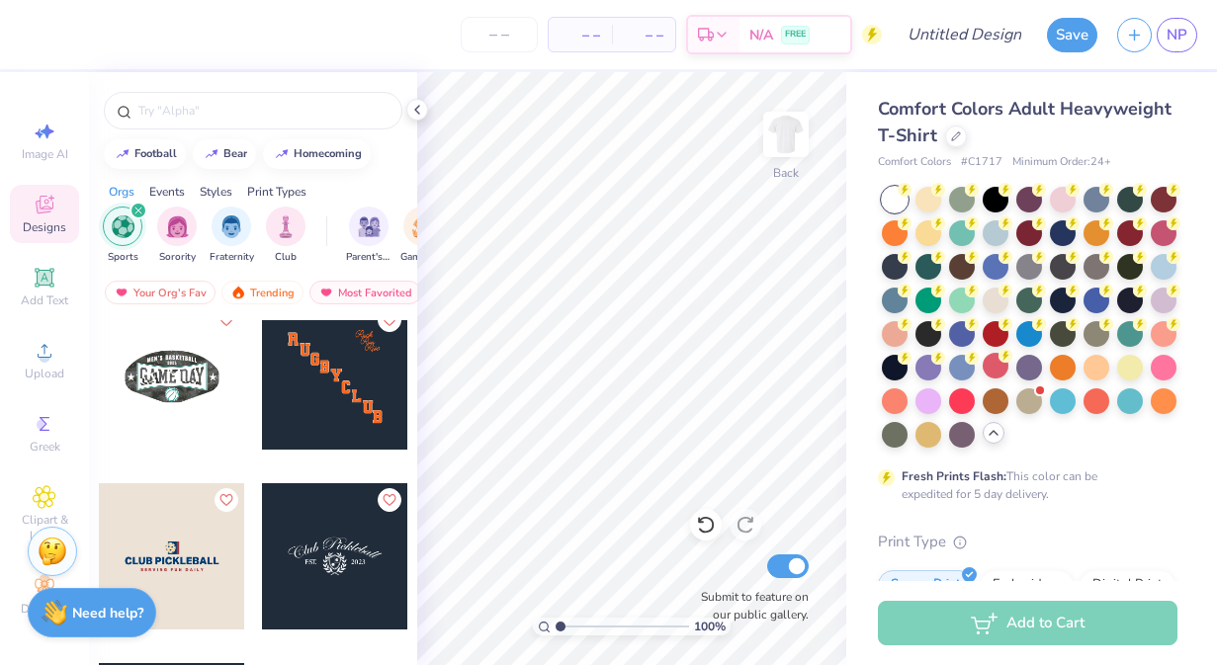
scroll to position [10331, 0]
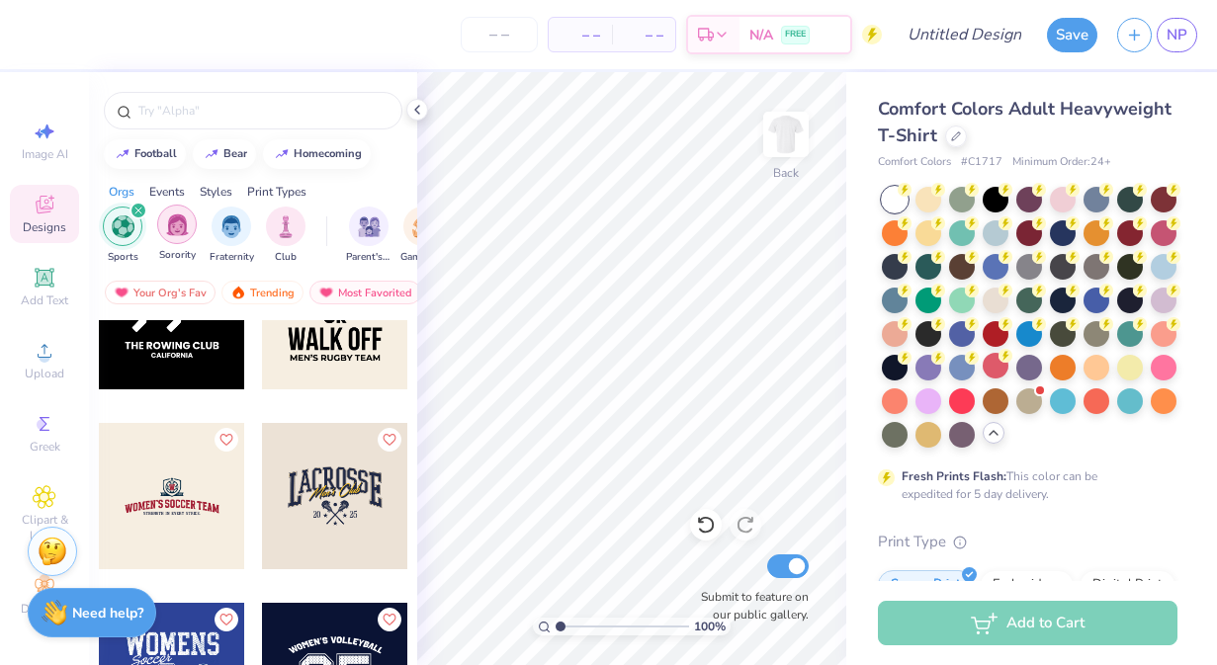
click at [180, 233] on img "filter for Sorority" at bounding box center [177, 224] width 23 height 23
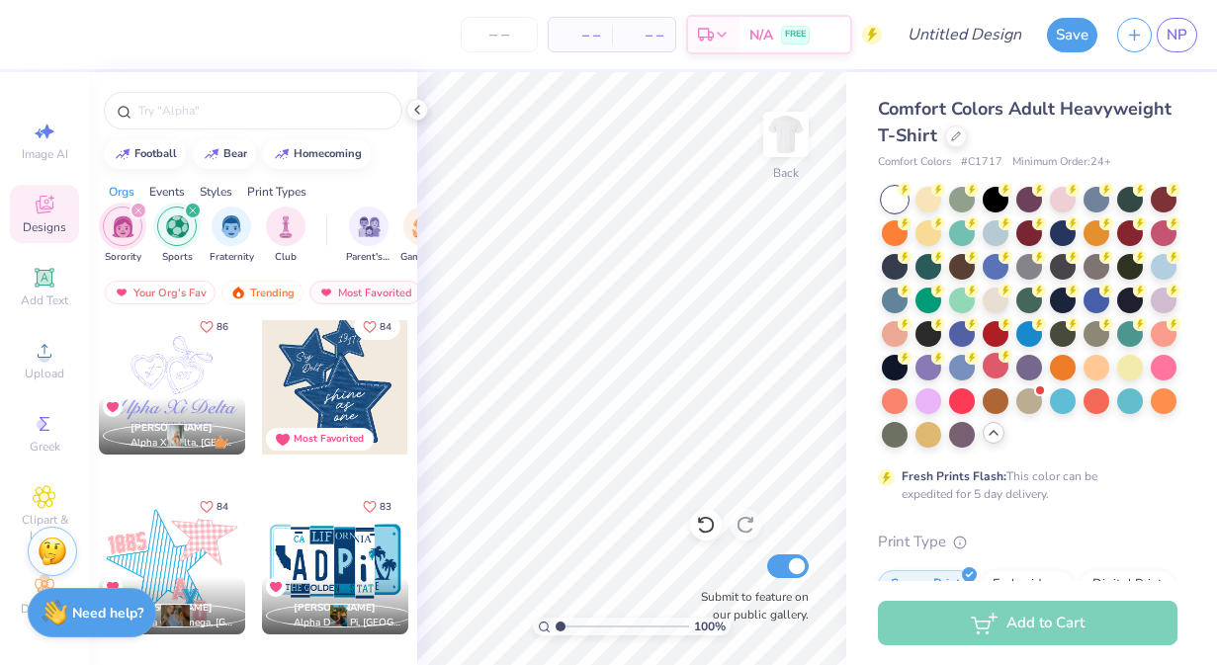
scroll to position [2967, 0]
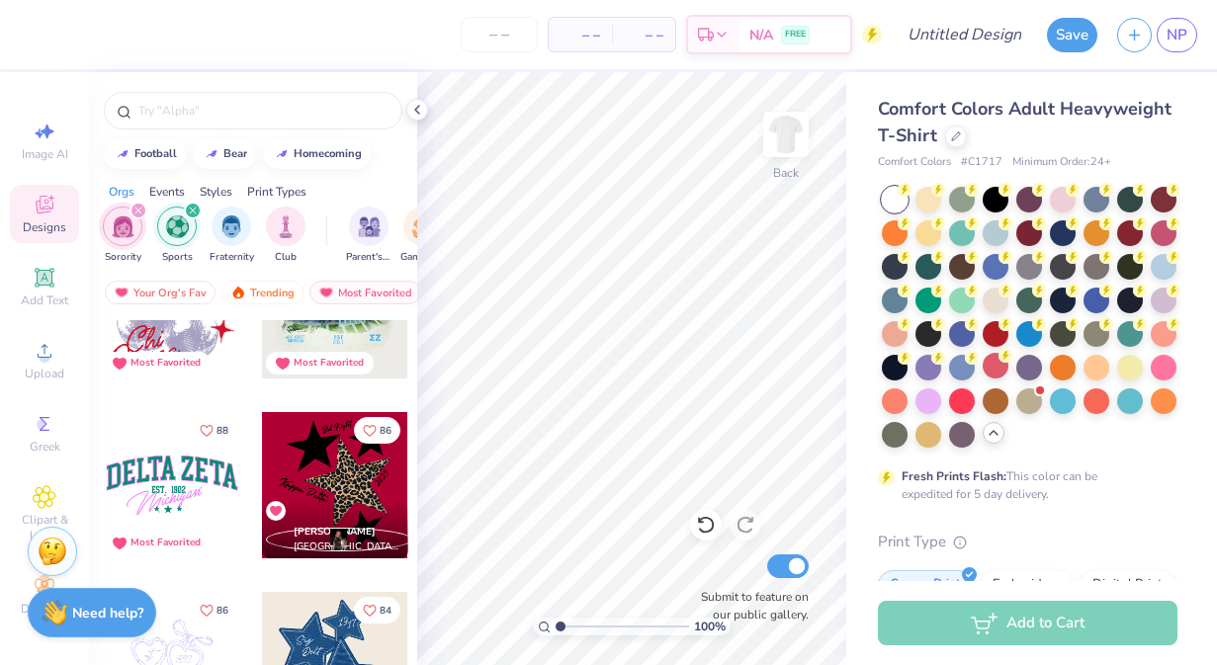
click at [190, 469] on div at bounding box center [172, 485] width 146 height 146
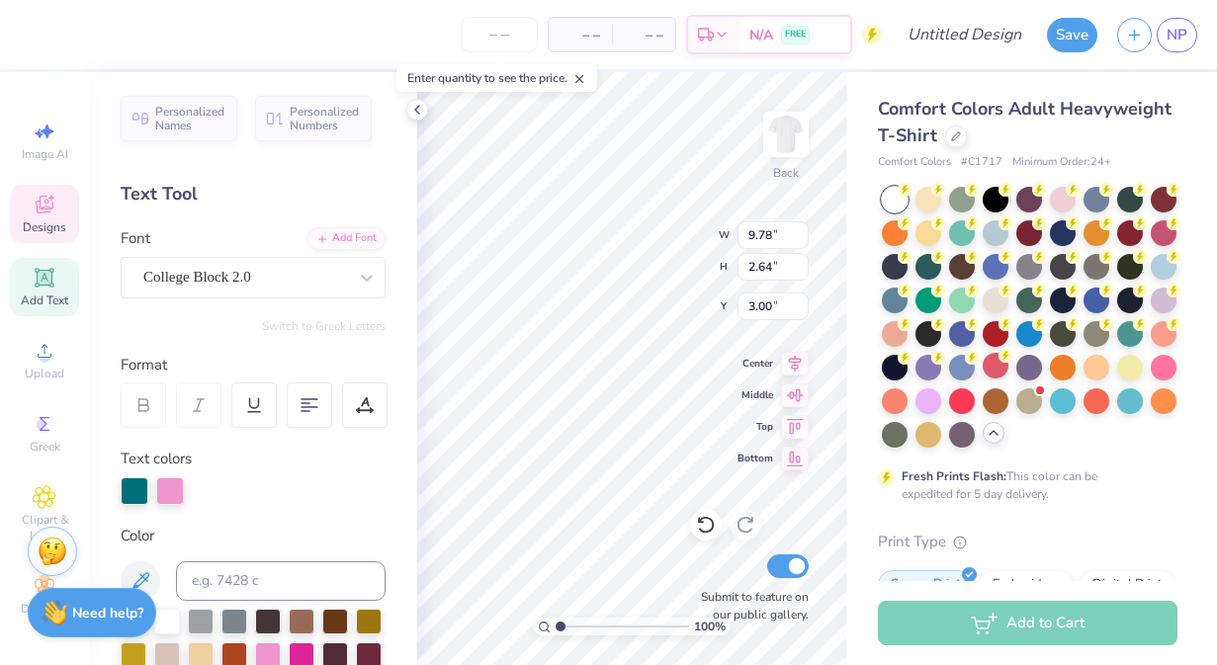
scroll to position [0, 0]
type textarea "D"
type textarea "Girl Gains"
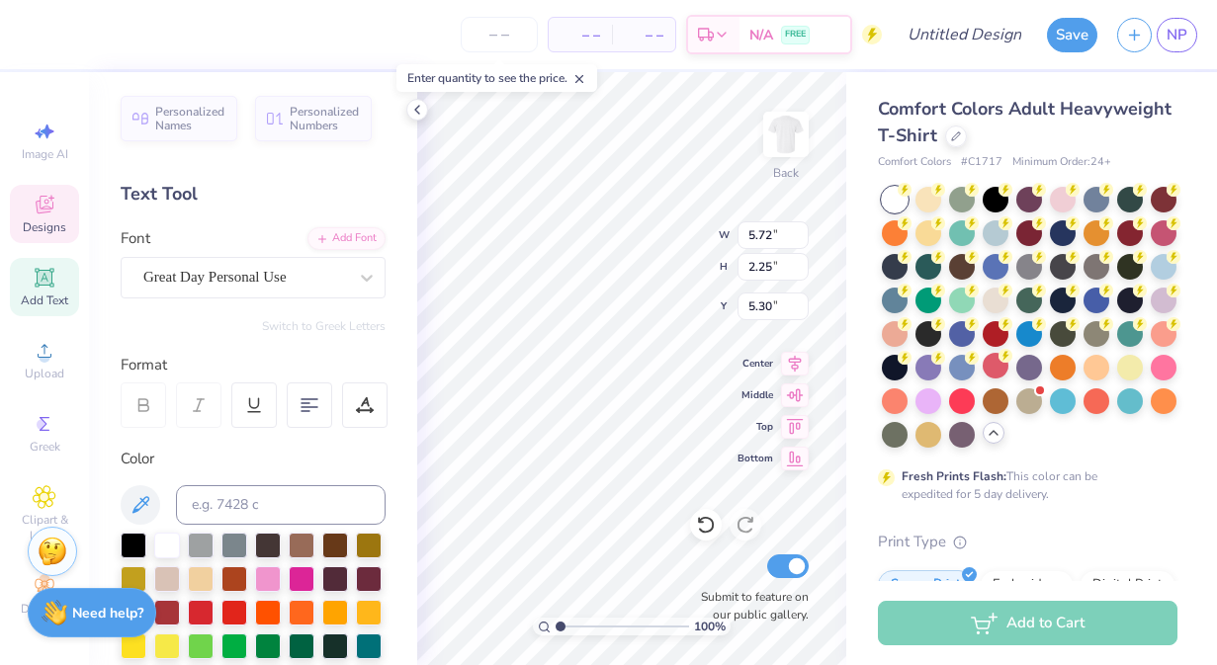
type input "5.72"
type input "2.25"
type input "5.30"
type input "0.22"
type input "0.20"
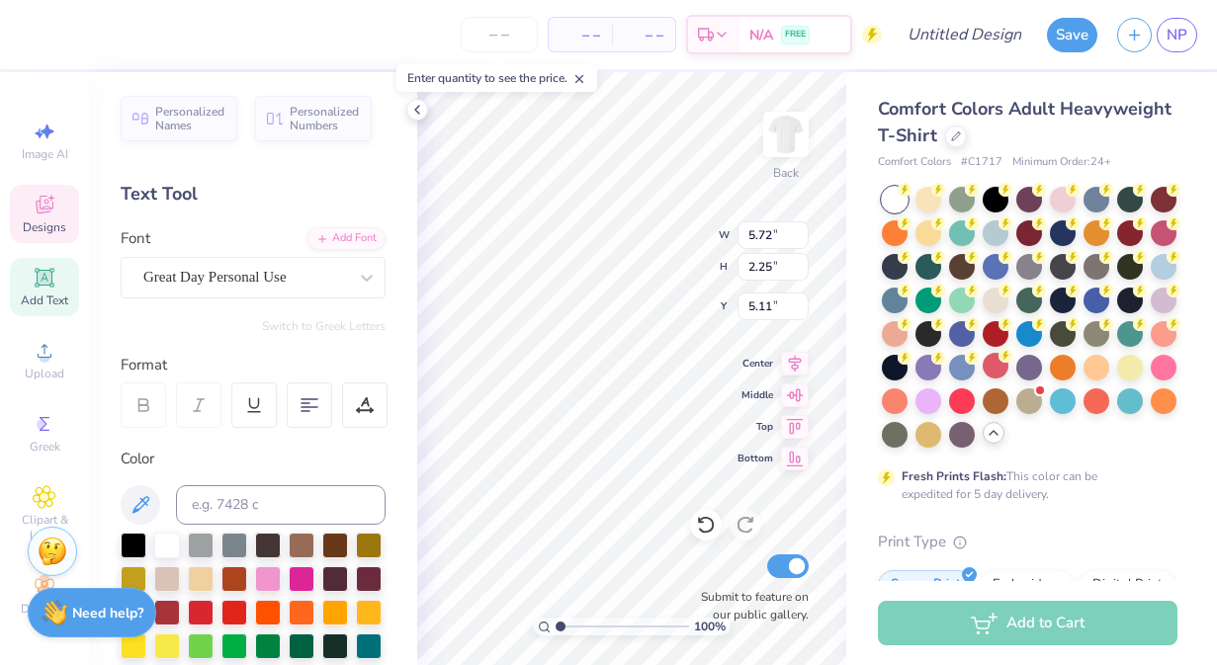
type input "5.35"
type textarea "a"
type textarea "UCD"
type input "4.05"
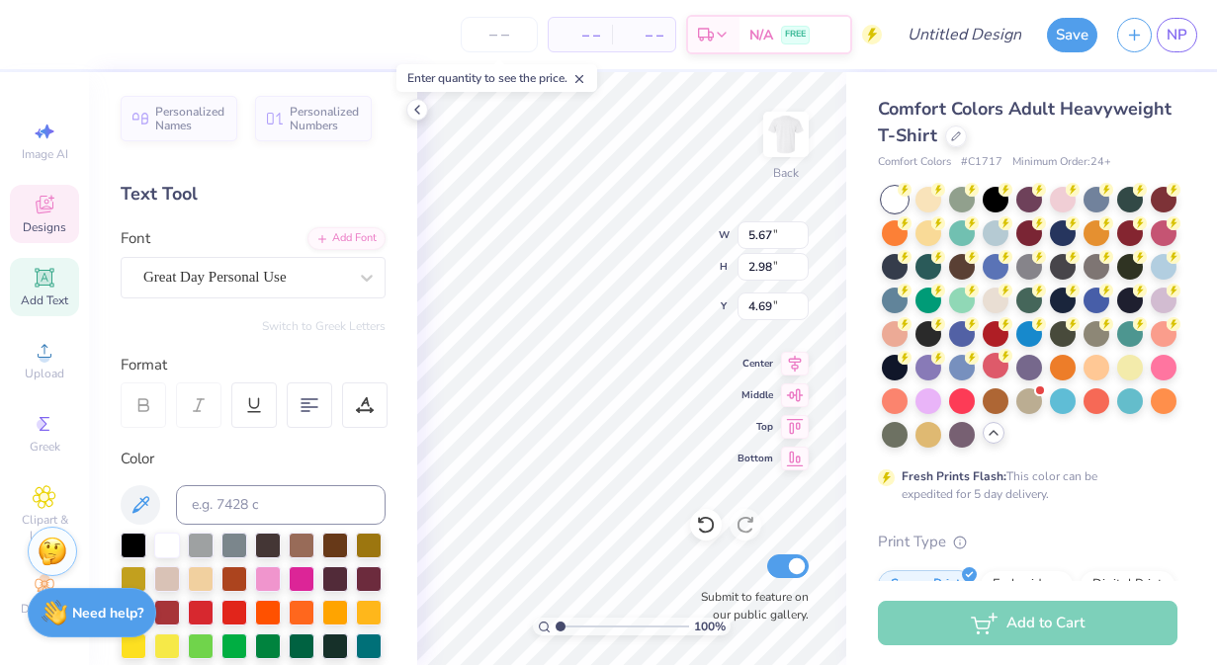
type input "2.12"
type input "5.62"
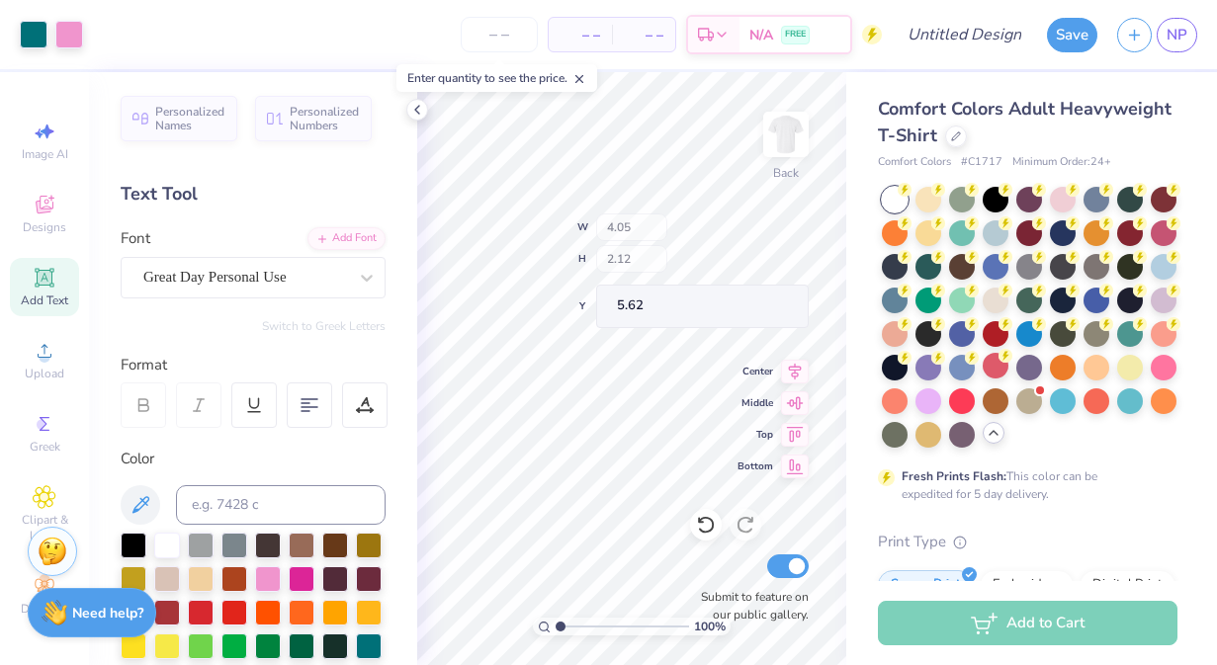
click at [659, 267] on div "100 % Back W 4.05 H 2.12 Y 5.62 Center Middle Top Bottom Submit to feature on o…" at bounding box center [631, 368] width 429 height 593
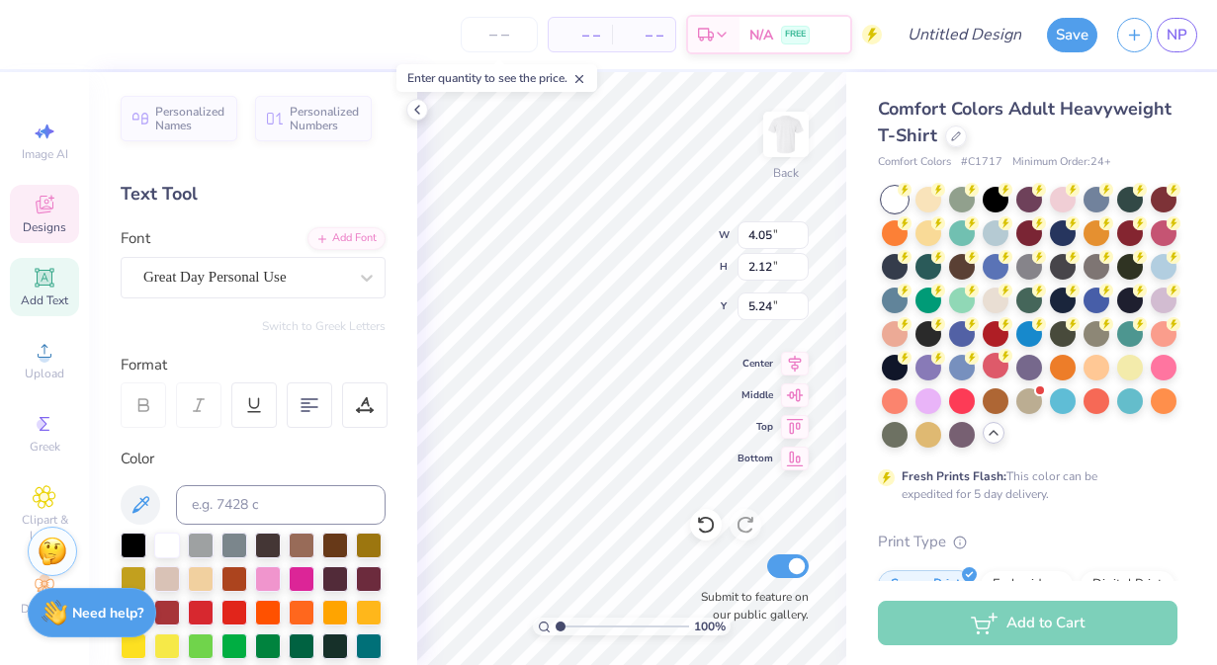
type input "5.24"
type input "3.18"
type input "1.67"
type input "5.73"
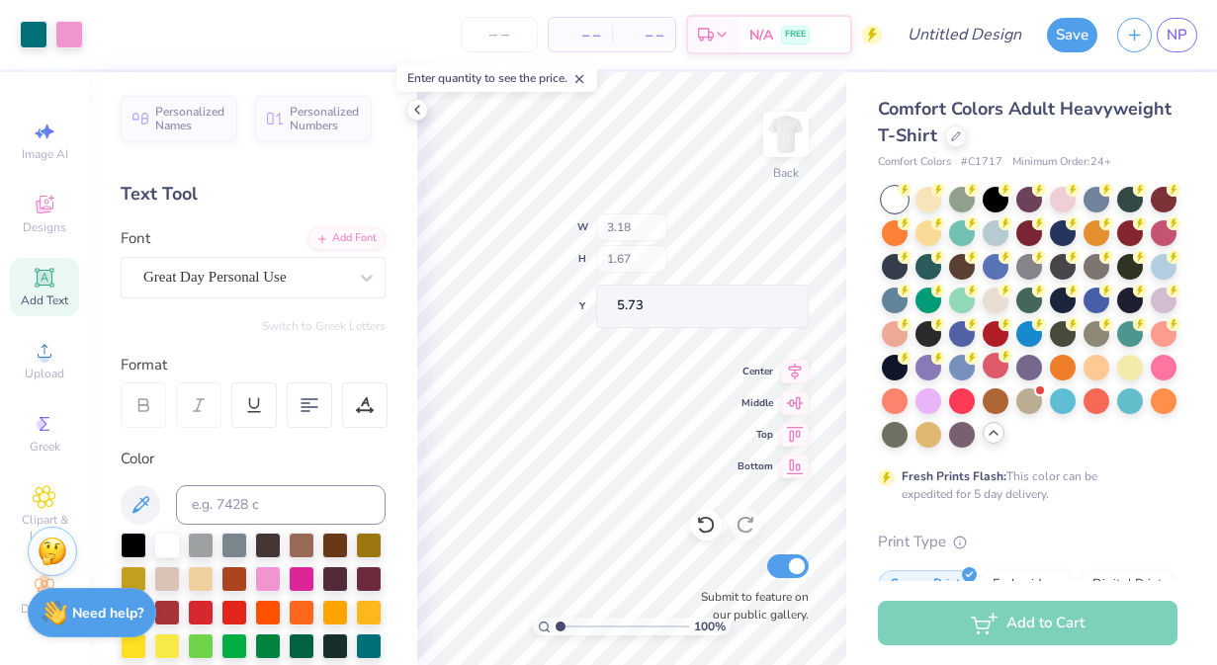
click at [673, 264] on div "100 % Back W 3.18 H 1.67 Y 5.73 Center Middle Top Bottom Submit to feature on o…" at bounding box center [631, 368] width 429 height 593
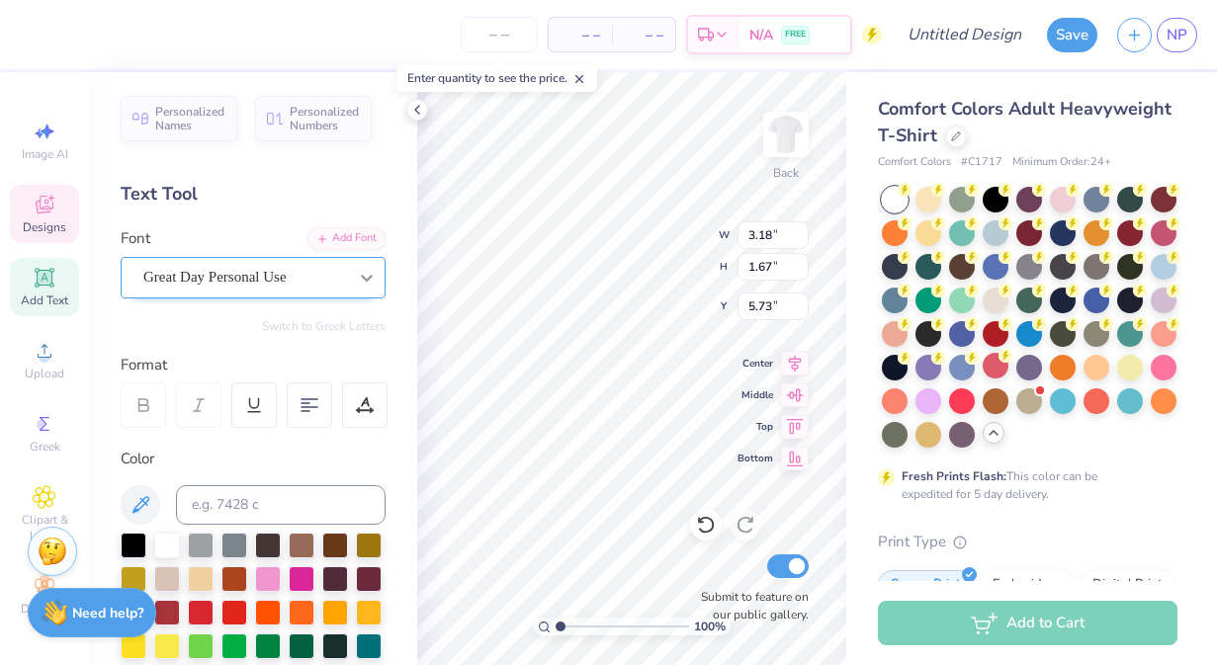
type input "5.39"
click at [373, 293] on div at bounding box center [367, 278] width 36 height 36
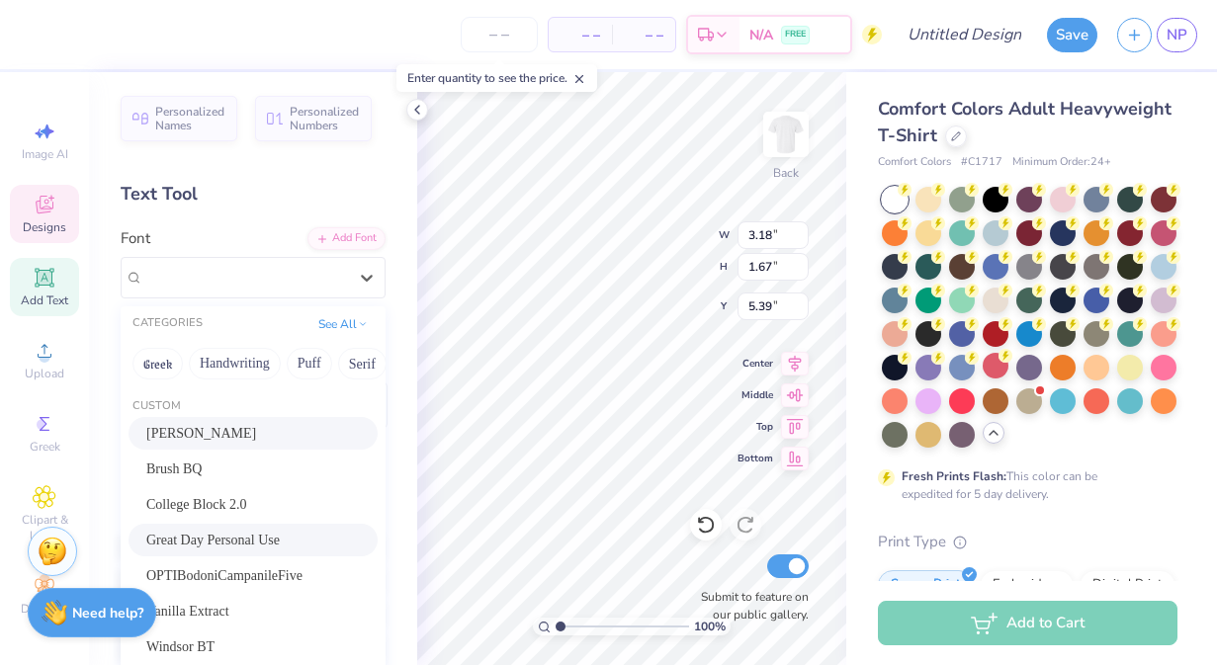
click at [263, 436] on div "[PERSON_NAME]" at bounding box center [252, 433] width 213 height 21
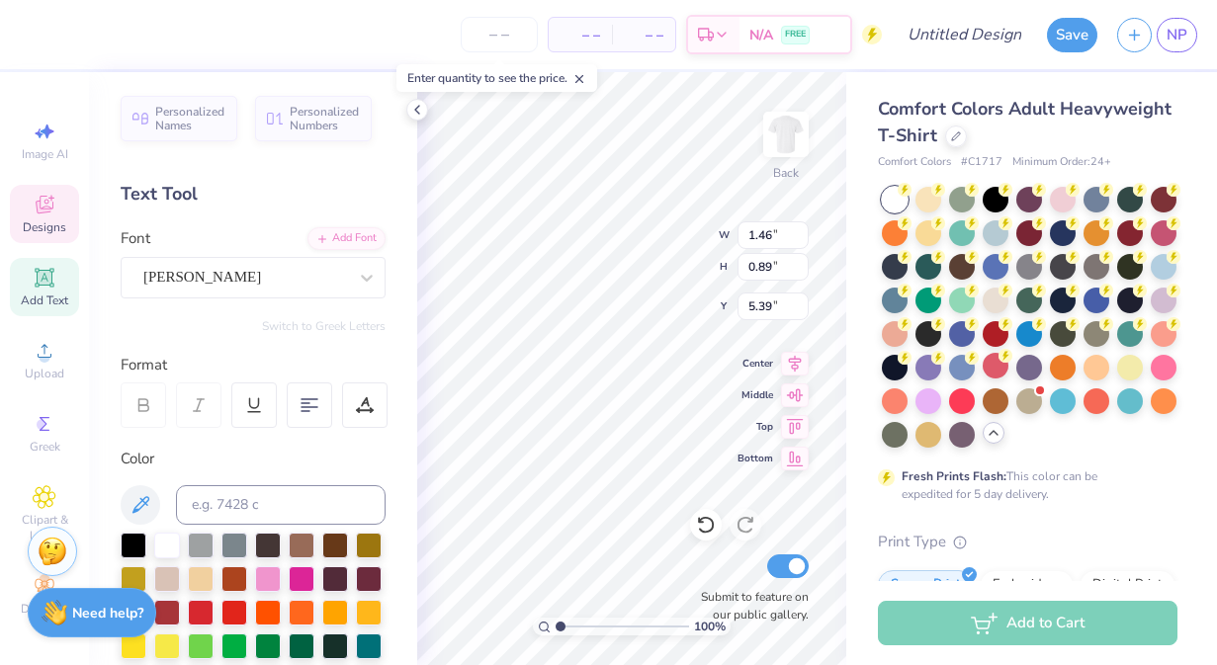
type input "1.46"
type input "0.89"
type input "5.77"
type input "5.86"
click at [677, 263] on div "100 % Back W 1.46 1.46 " H 0.89 0.89 " Y 5.86 5.86 " Center Middle Top Bottom S…" at bounding box center [631, 368] width 429 height 593
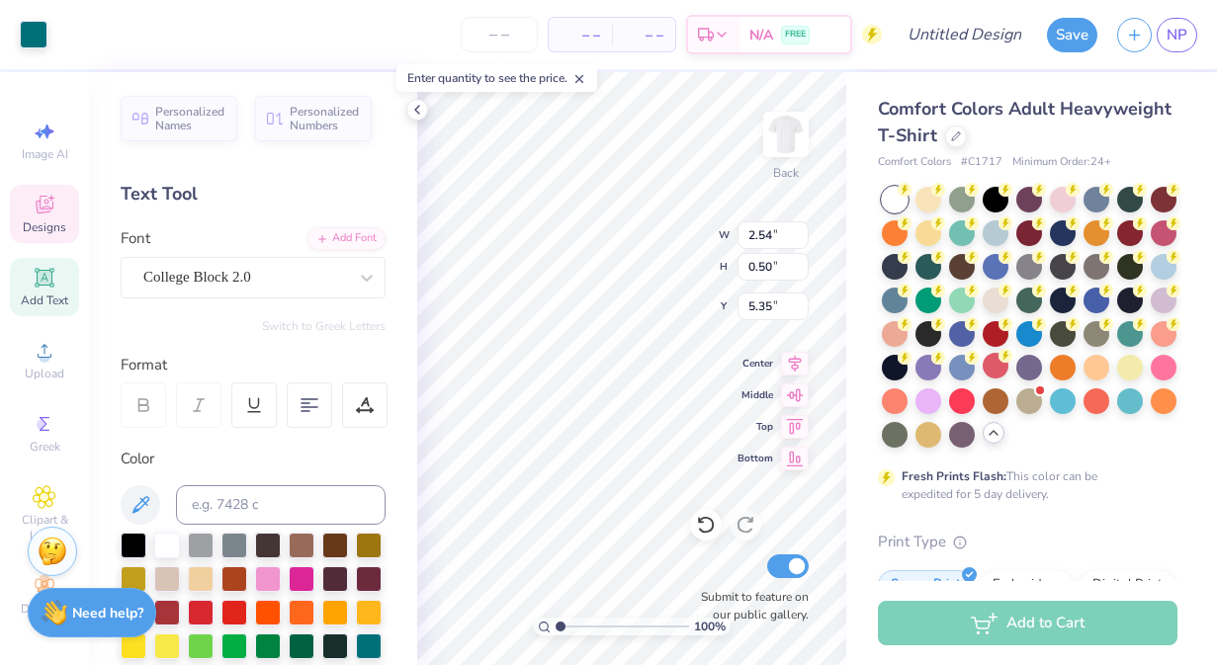
type input "5.35"
type input "2.41"
type input "0.47"
type input "5.38"
type textarea "EST. !2022"
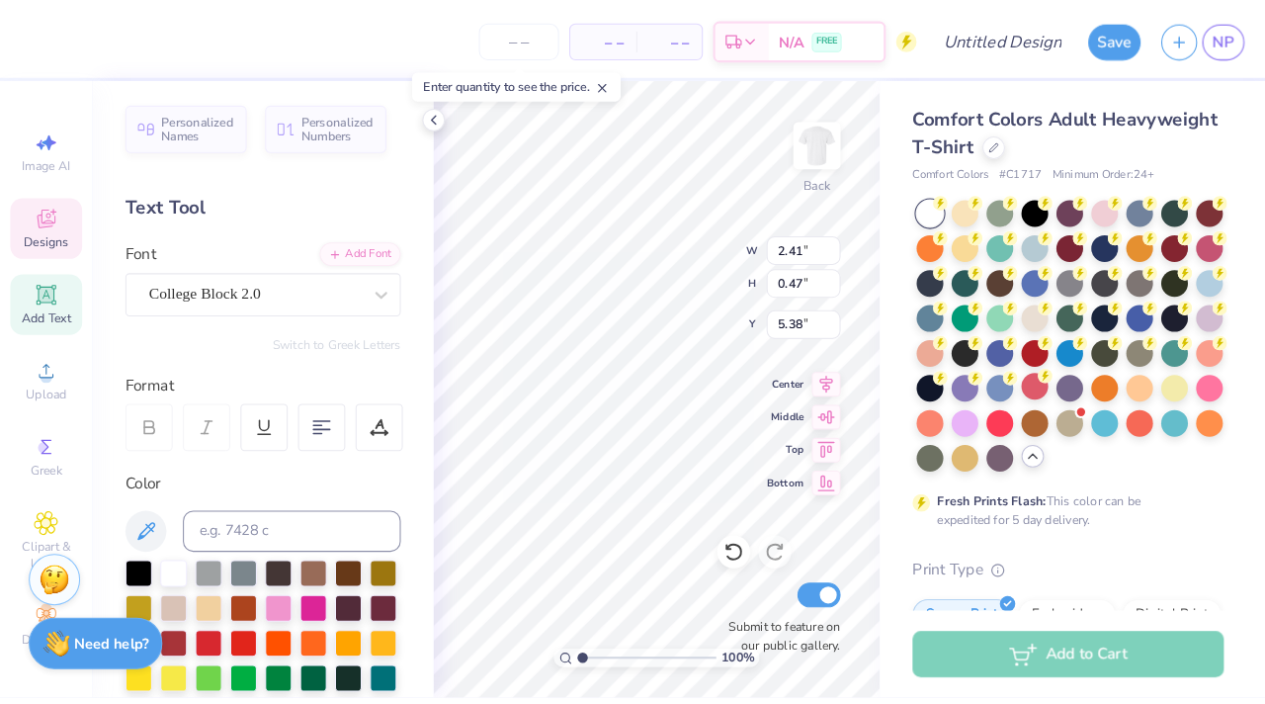
scroll to position [0, 3]
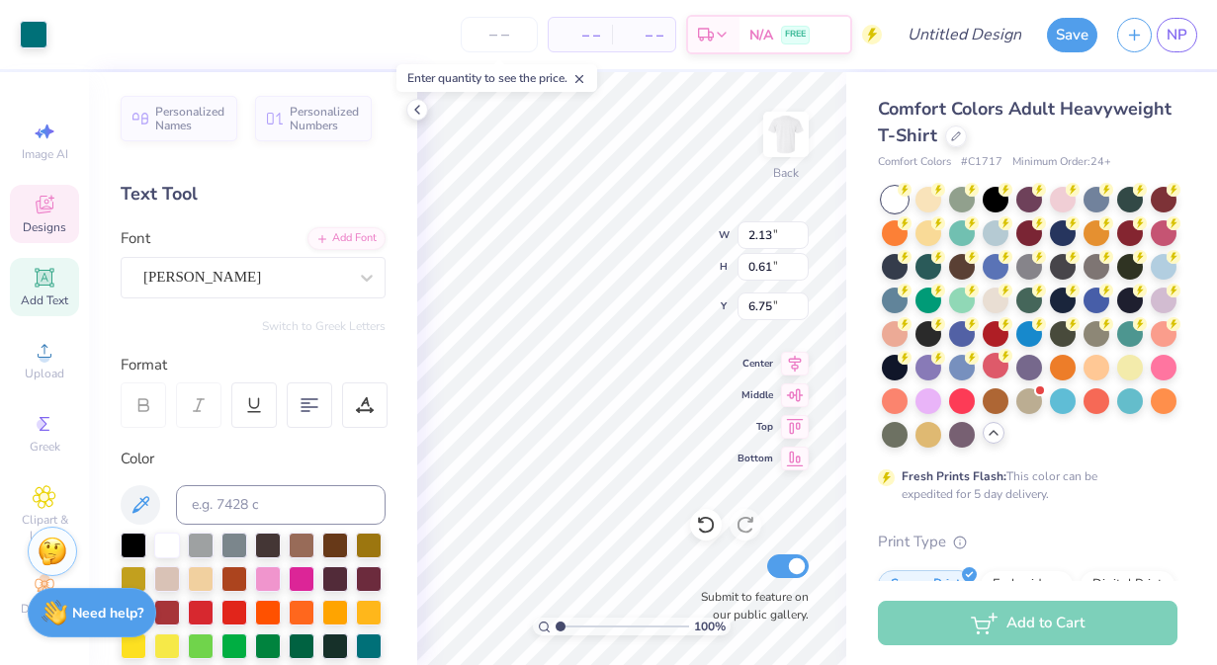
type input "1.46"
type input "0.89"
type input "5.86"
type input "1.49"
type input "0.65"
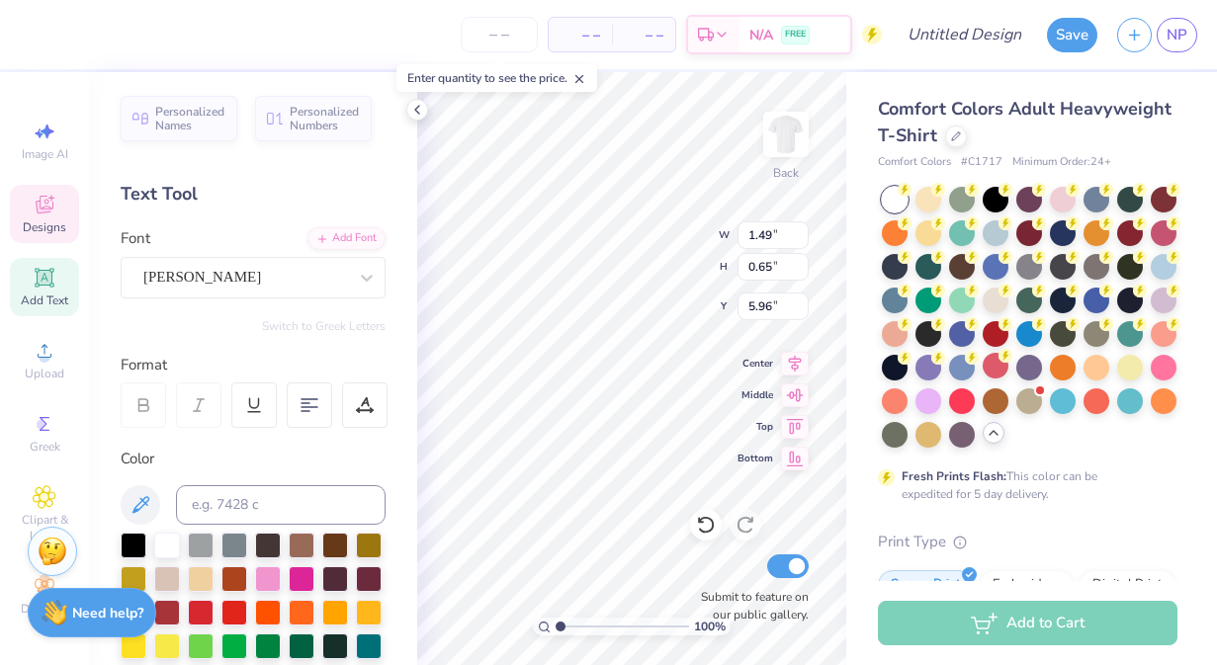
type input "5.96"
type input "6.09"
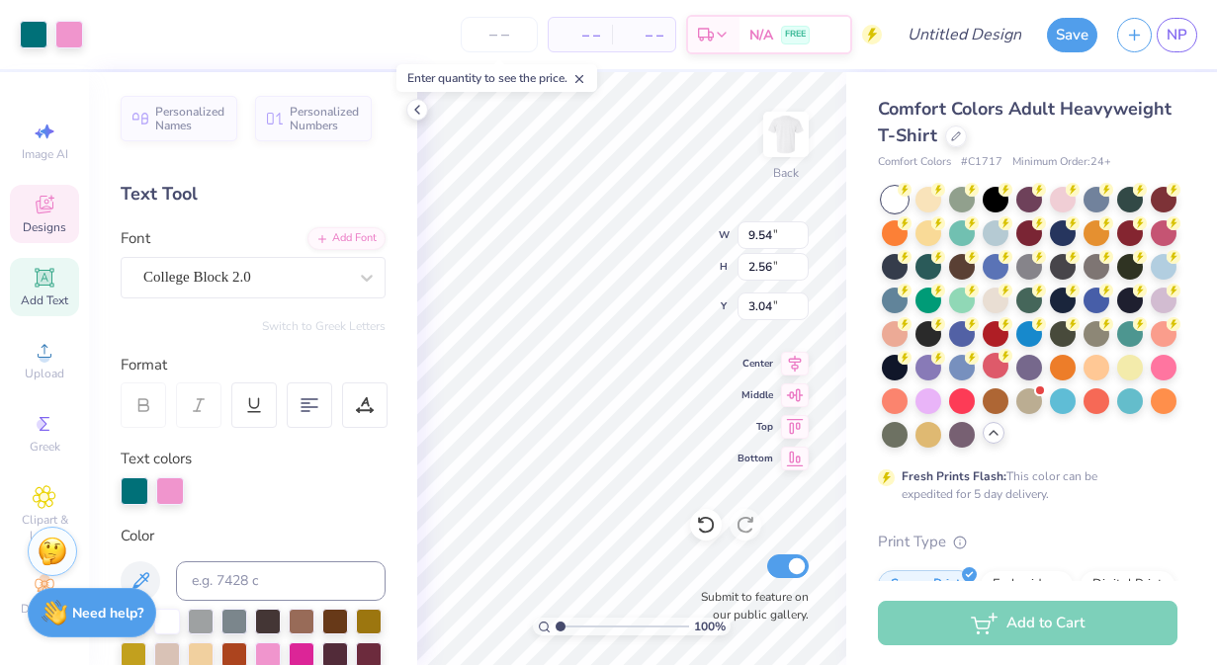
type input "3.00"
click at [53, 348] on icon at bounding box center [45, 351] width 24 height 24
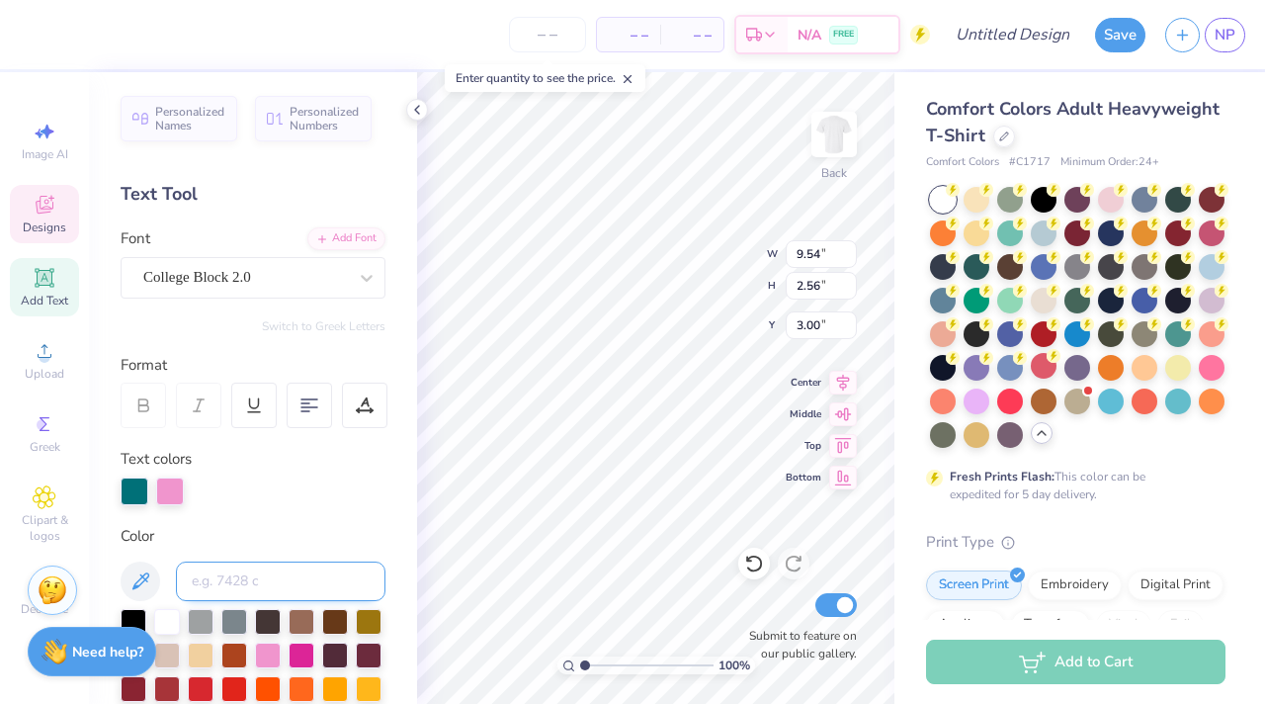
click at [227, 577] on input at bounding box center [281, 581] width 210 height 40
type input "bfacc3"
drag, startPoint x: 267, startPoint y: 570, endPoint x: 132, endPoint y: 547, distance: 136.5
click at [132, 547] on div "Color bfacc3" at bounding box center [253, 664] width 265 height 279
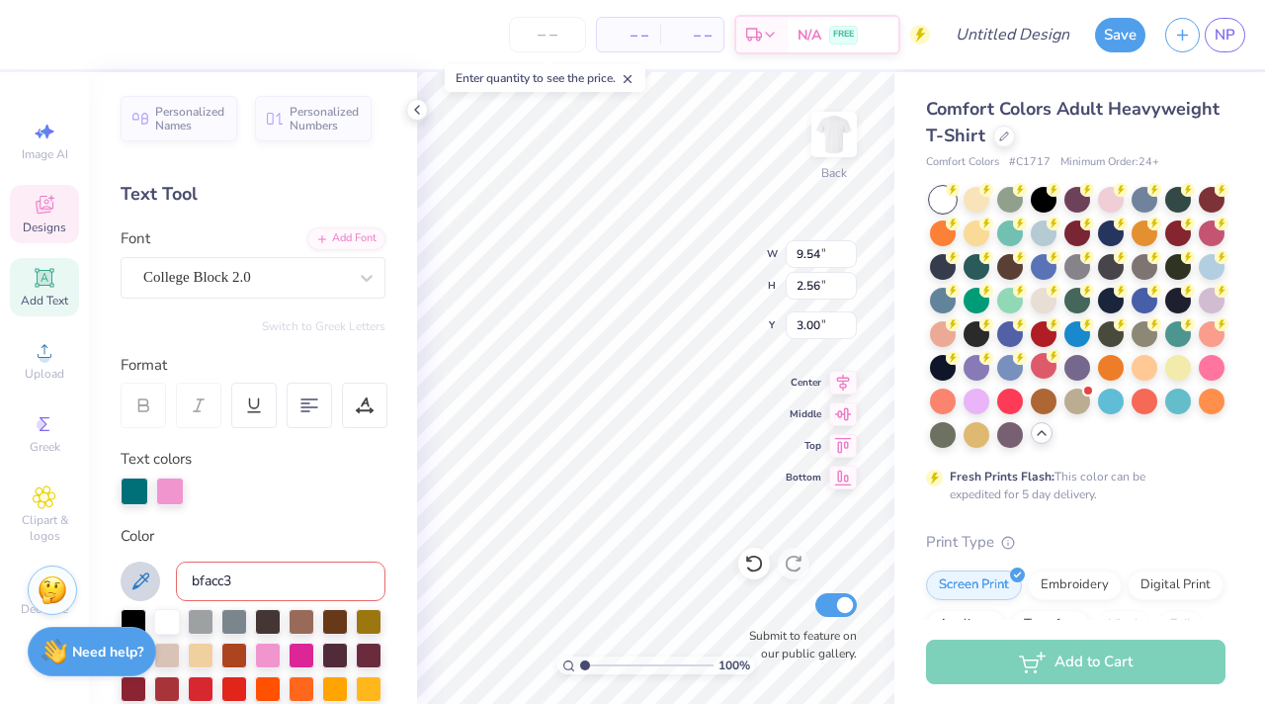
drag, startPoint x: 253, startPoint y: 588, endPoint x: 133, endPoint y: 574, distance: 120.4
click at [133, 574] on div "bfacc3" at bounding box center [253, 581] width 265 height 40
type input "\"
click at [150, 580] on icon at bounding box center [140, 581] width 24 height 24
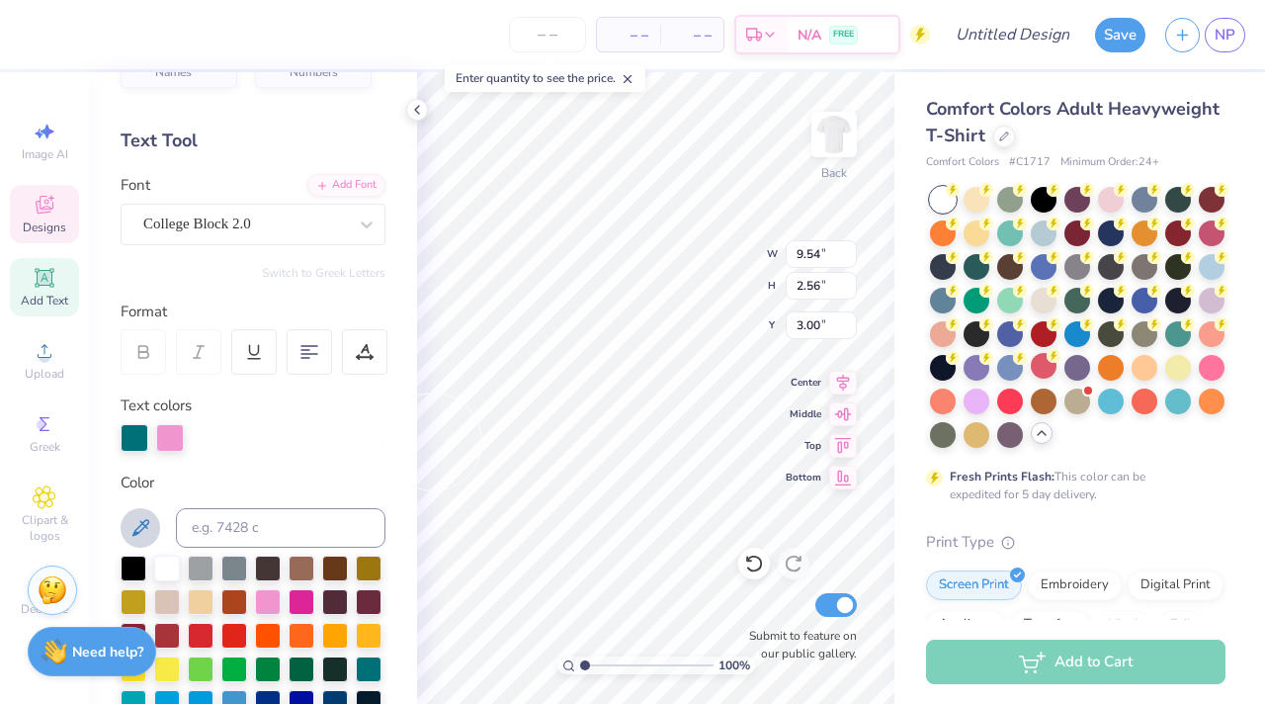
scroll to position [21, 0]
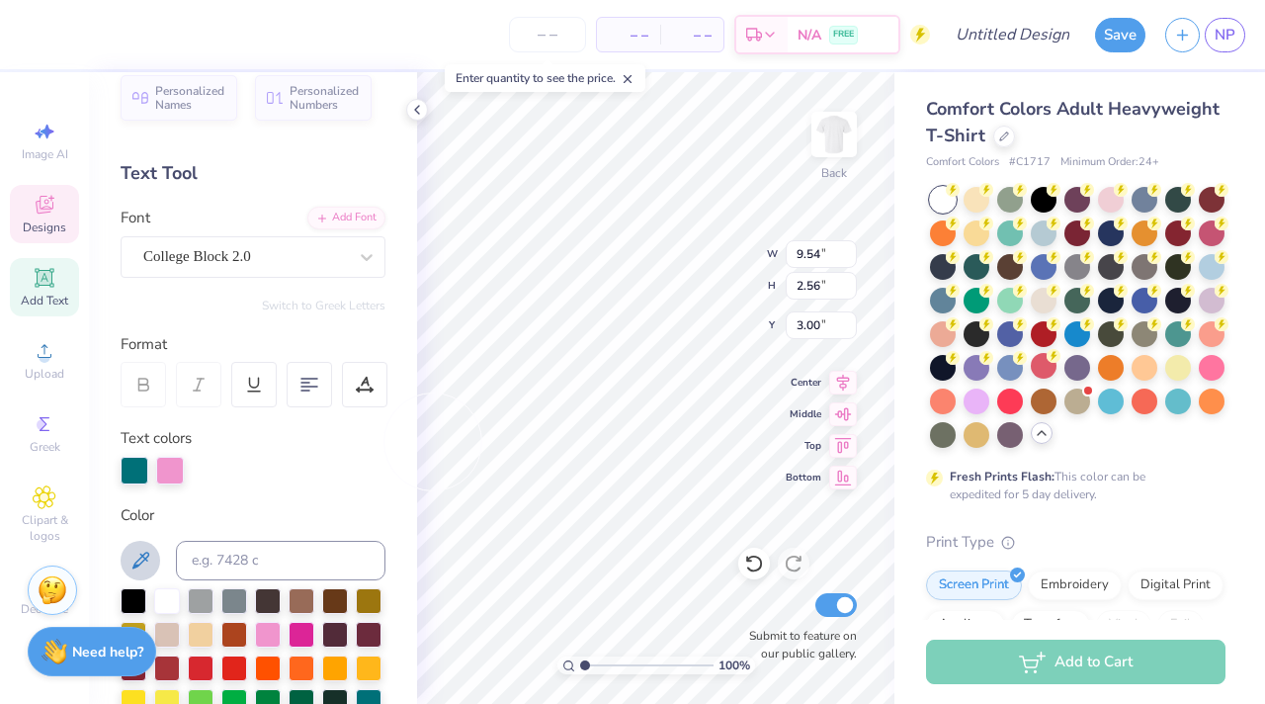
click at [146, 563] on icon at bounding box center [140, 560] width 24 height 24
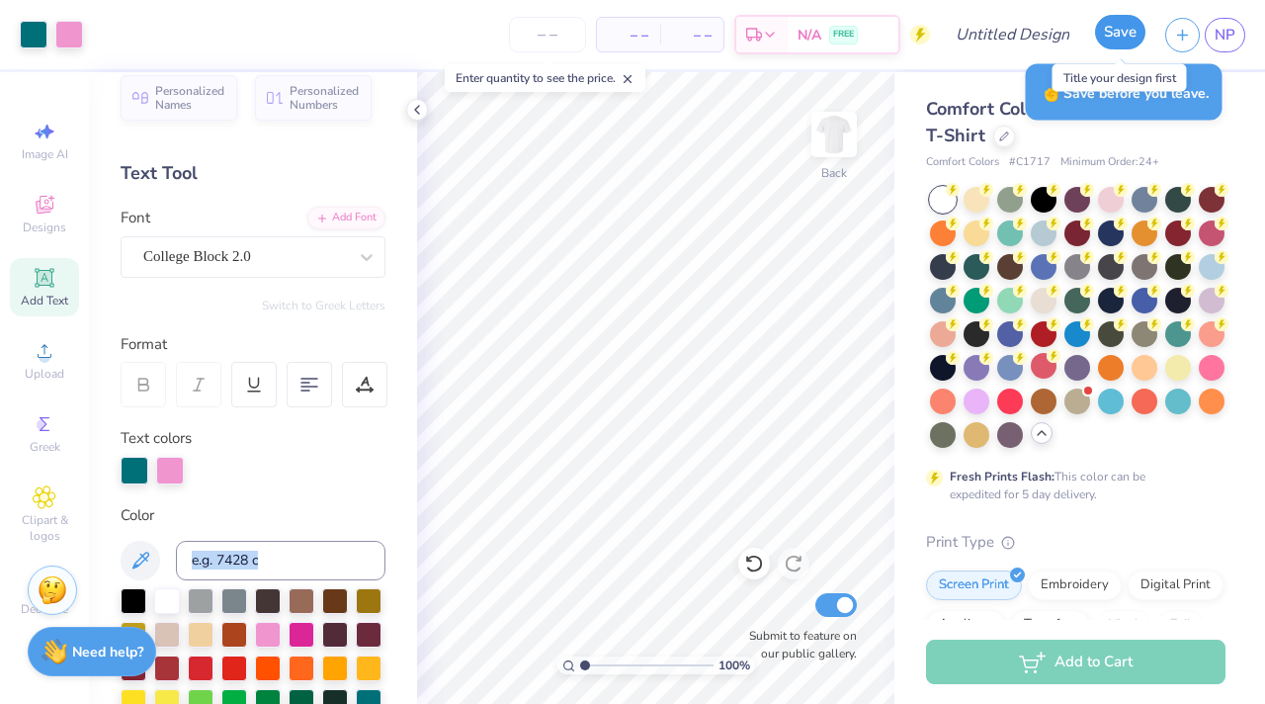
click at [1118, 30] on button "Save" at bounding box center [1120, 32] width 50 height 35
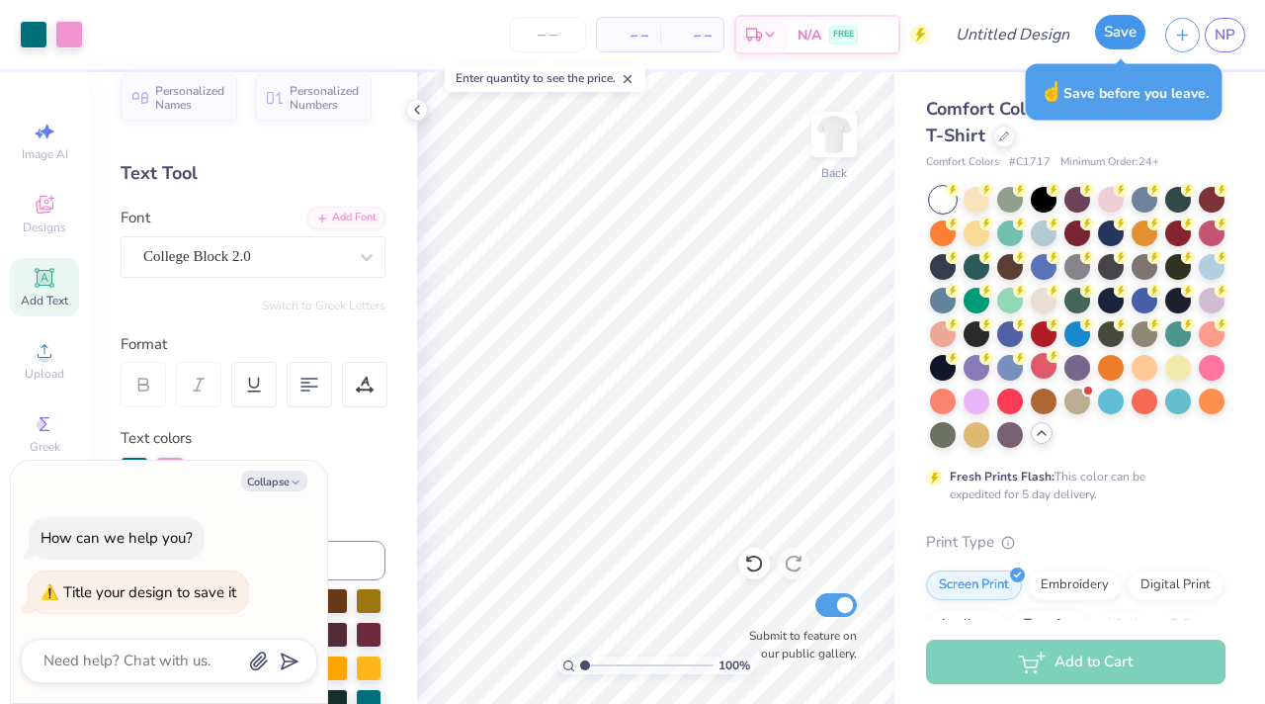
click at [1117, 29] on button "Save" at bounding box center [1120, 32] width 50 height 35
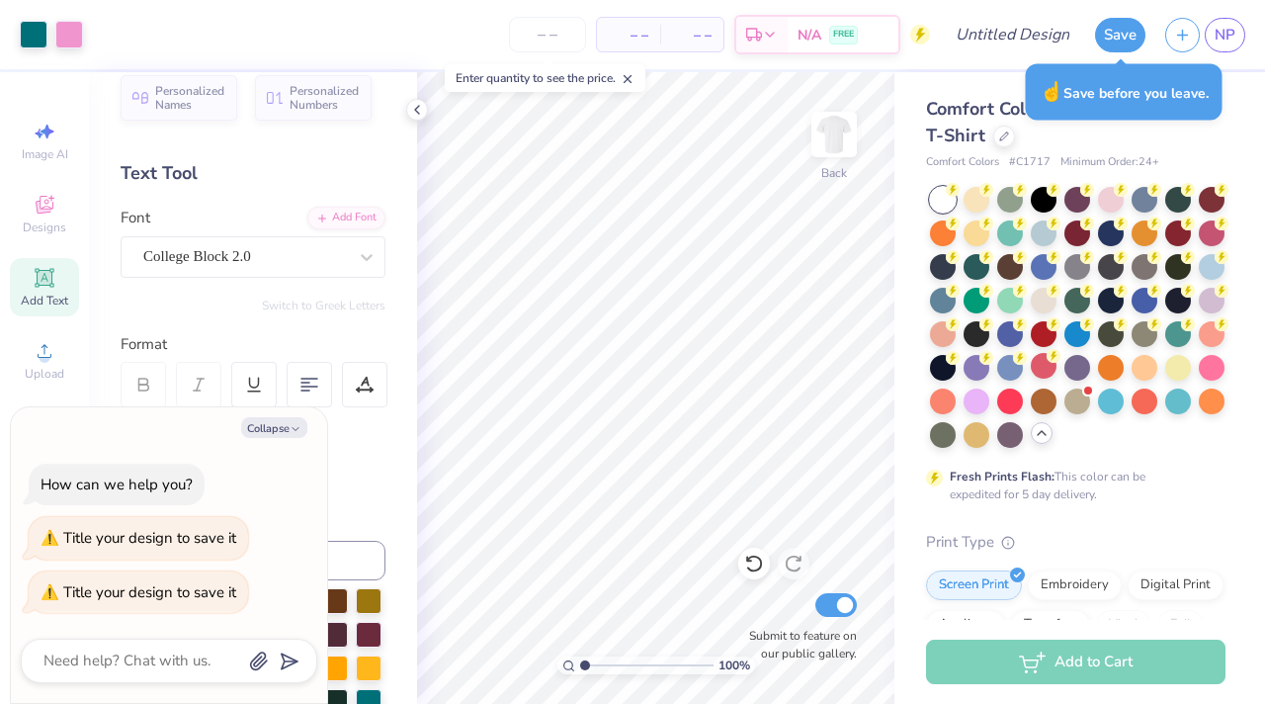
click at [1121, 94] on div "☝️ Save before you leave." at bounding box center [1124, 92] width 197 height 56
click at [1121, 21] on button "Save" at bounding box center [1120, 32] width 50 height 35
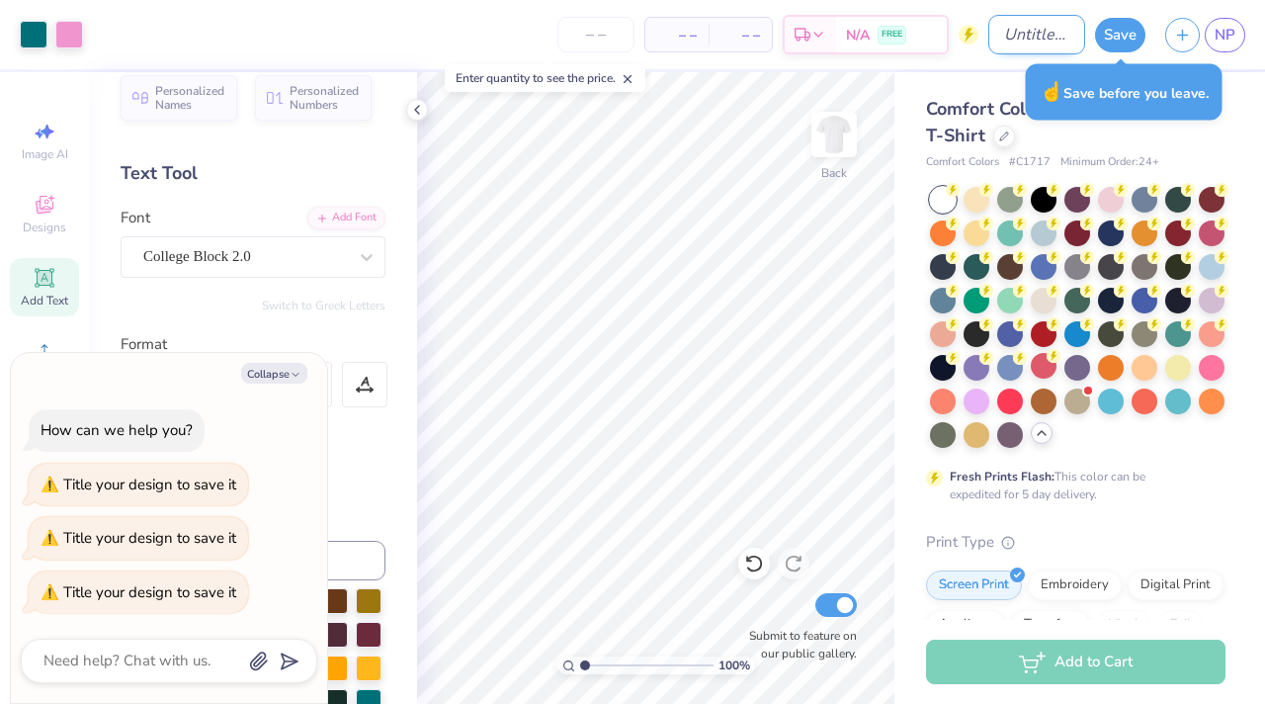
type textarea "x"
click at [1009, 53] on input "Design Title" at bounding box center [1036, 35] width 97 height 40
type input "d"
type textarea "x"
type input "d\"
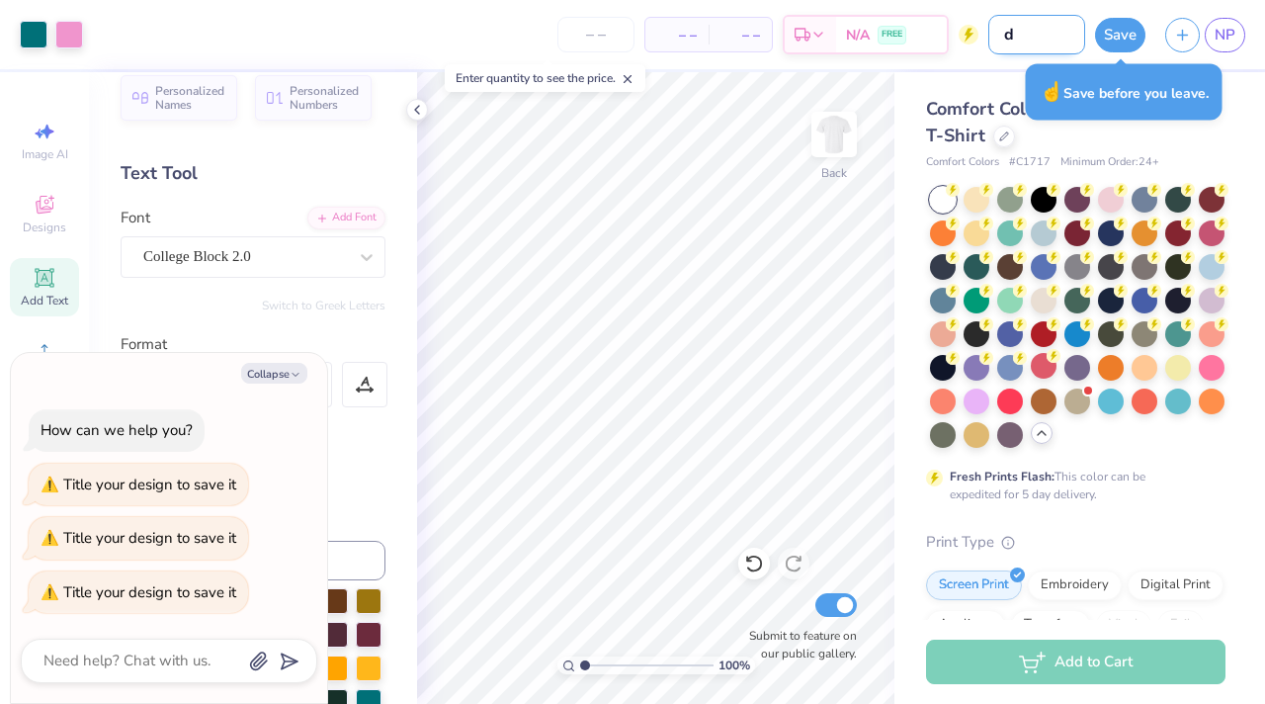
type textarea "x"
type input "d"
type textarea "x"
type input "s"
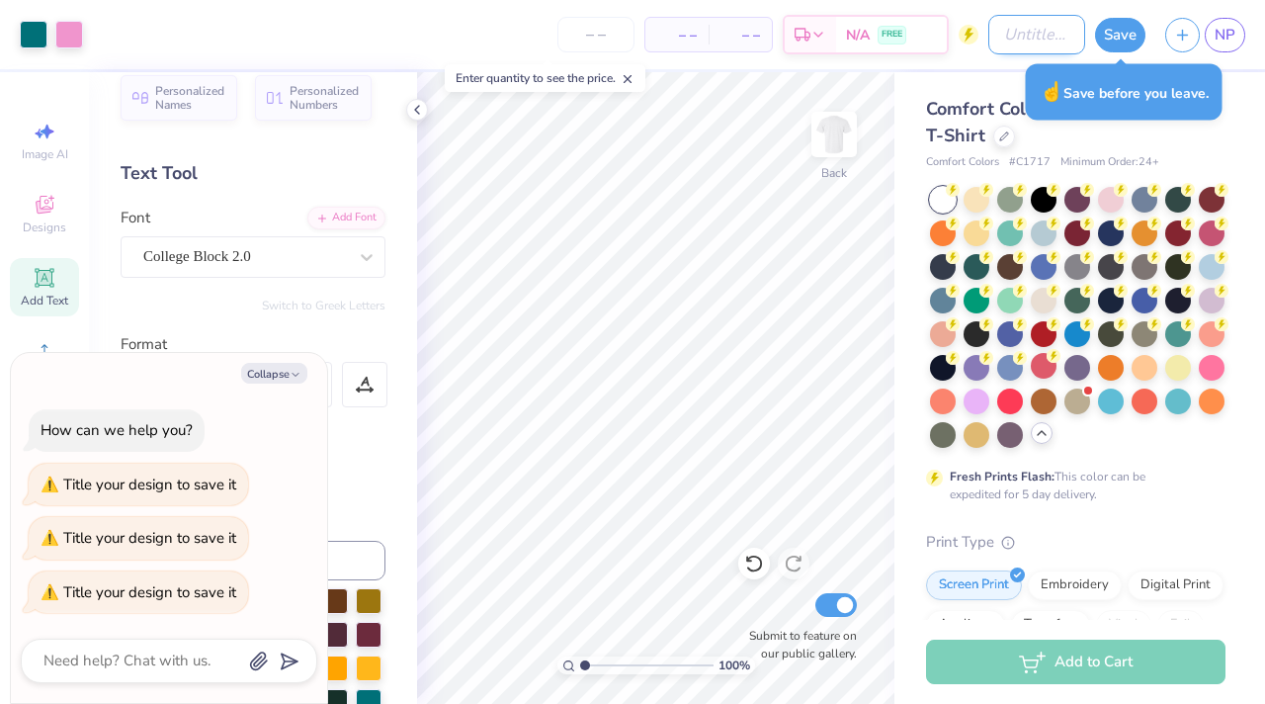
type textarea "x"
type input "sh"
type textarea "x"
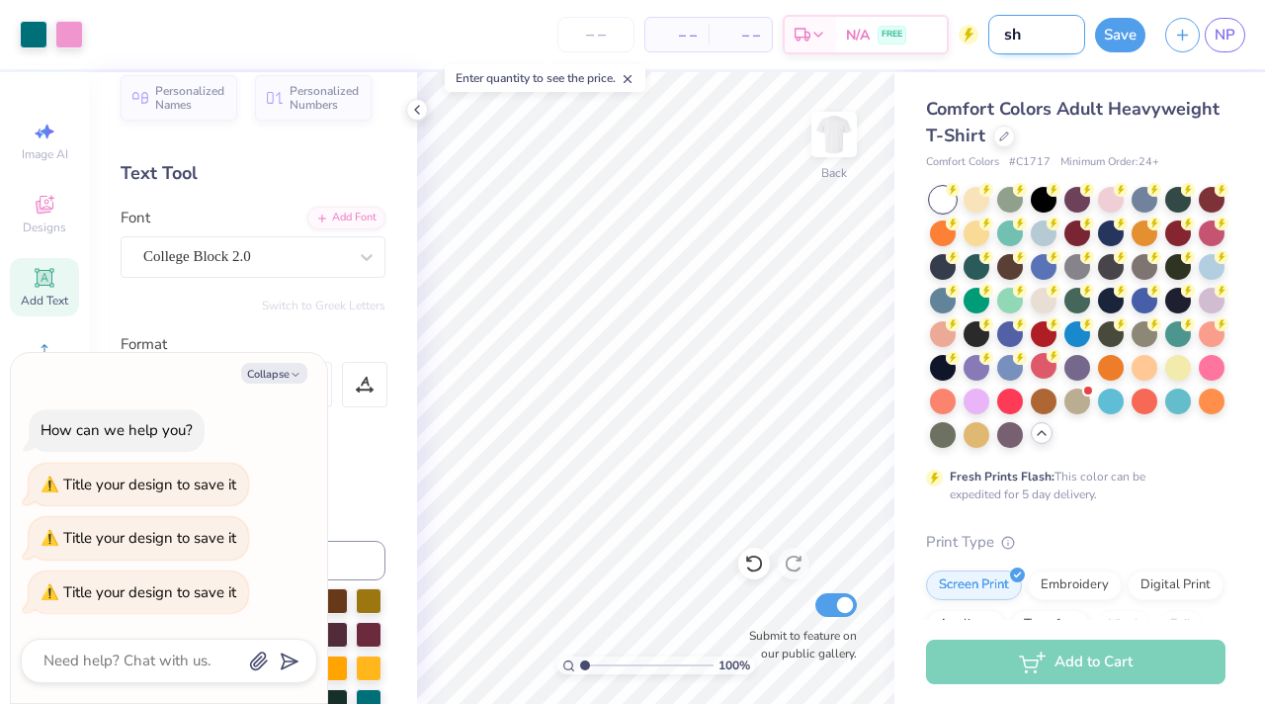
type input "shi"
type textarea "x"
type input "shir"
type textarea "x"
type input "shirt"
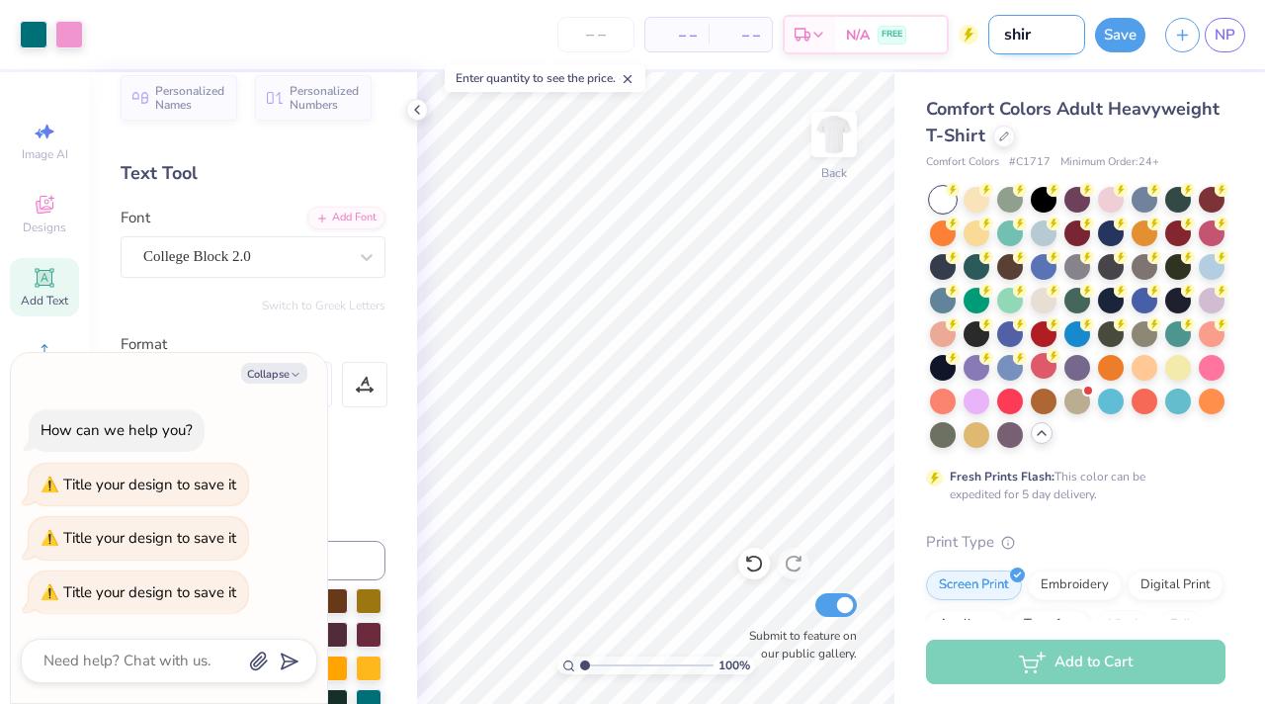
type textarea "x"
type input "shirt"
type textarea "x"
type input "shirt 2"
type textarea "x"
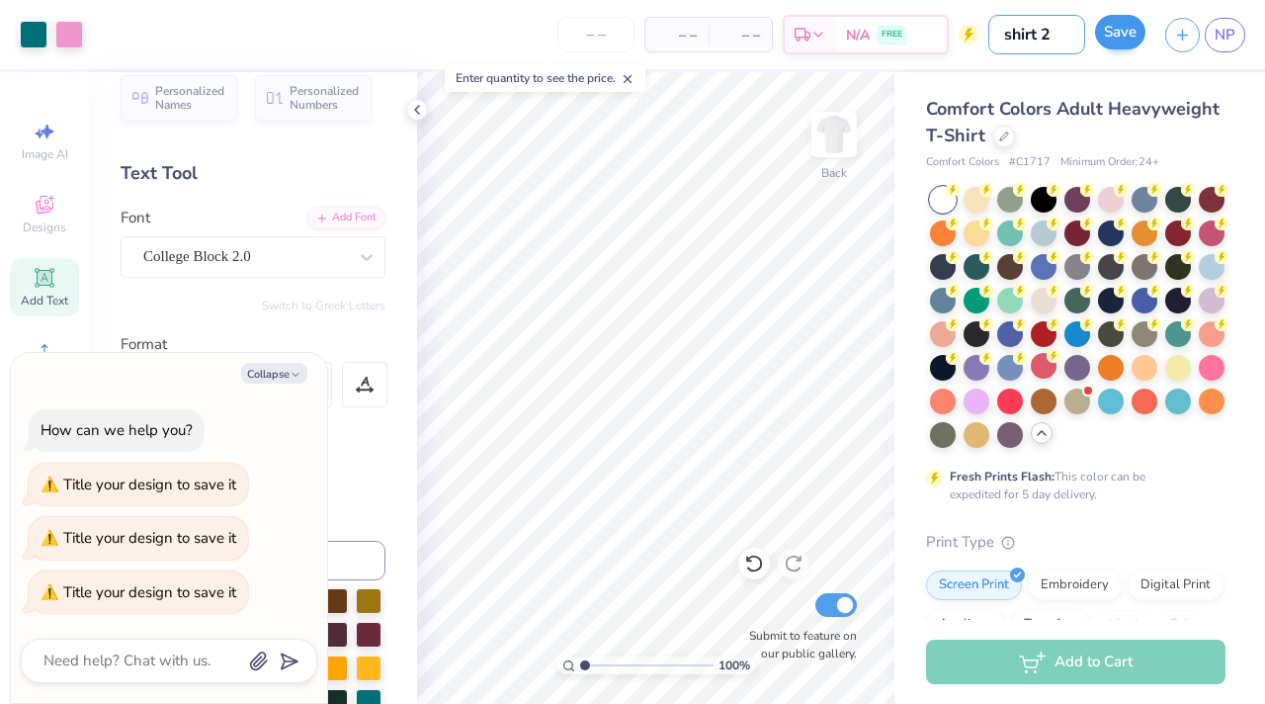
type input "shirt 2"
click at [1124, 36] on button "Save" at bounding box center [1120, 32] width 50 height 35
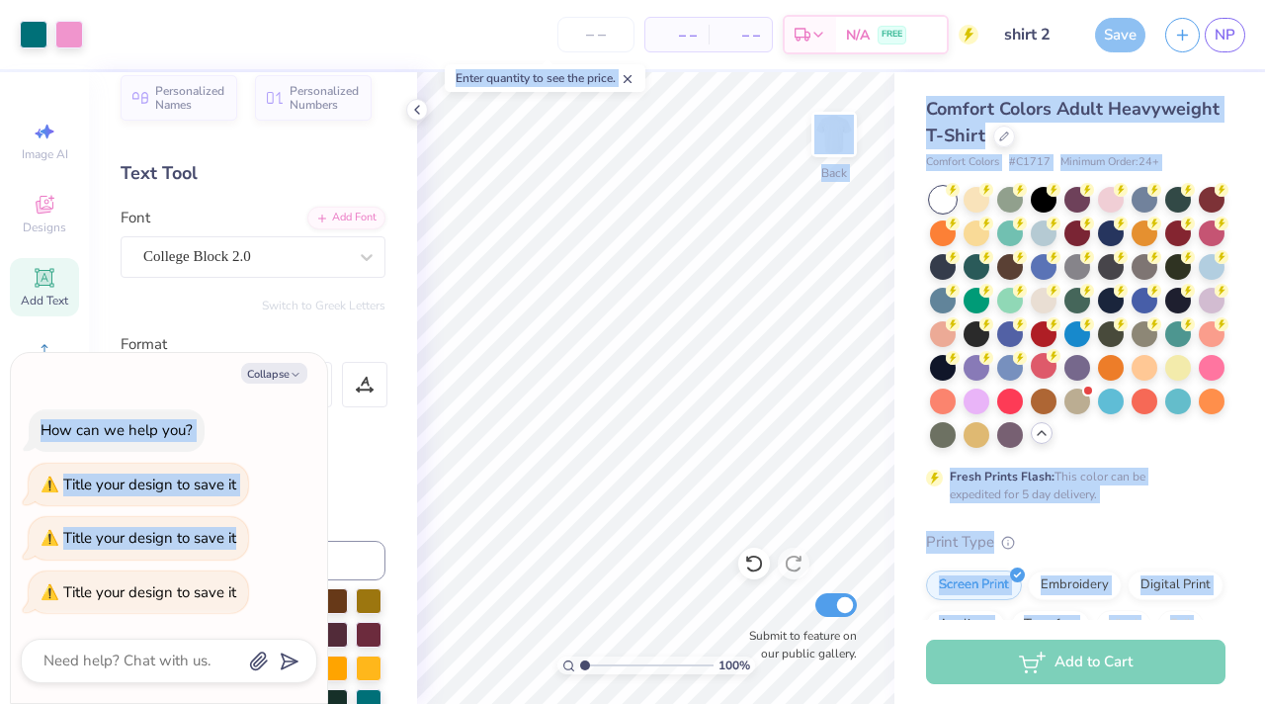
drag, startPoint x: 180, startPoint y: 552, endPoint x: 218, endPoint y: 333, distance: 222.8
click at [218, 337] on body "Art colors – – Per Item – – Total Est. Delivery N/A FREE Design Title shirt 2 S…" at bounding box center [632, 352] width 1265 height 704
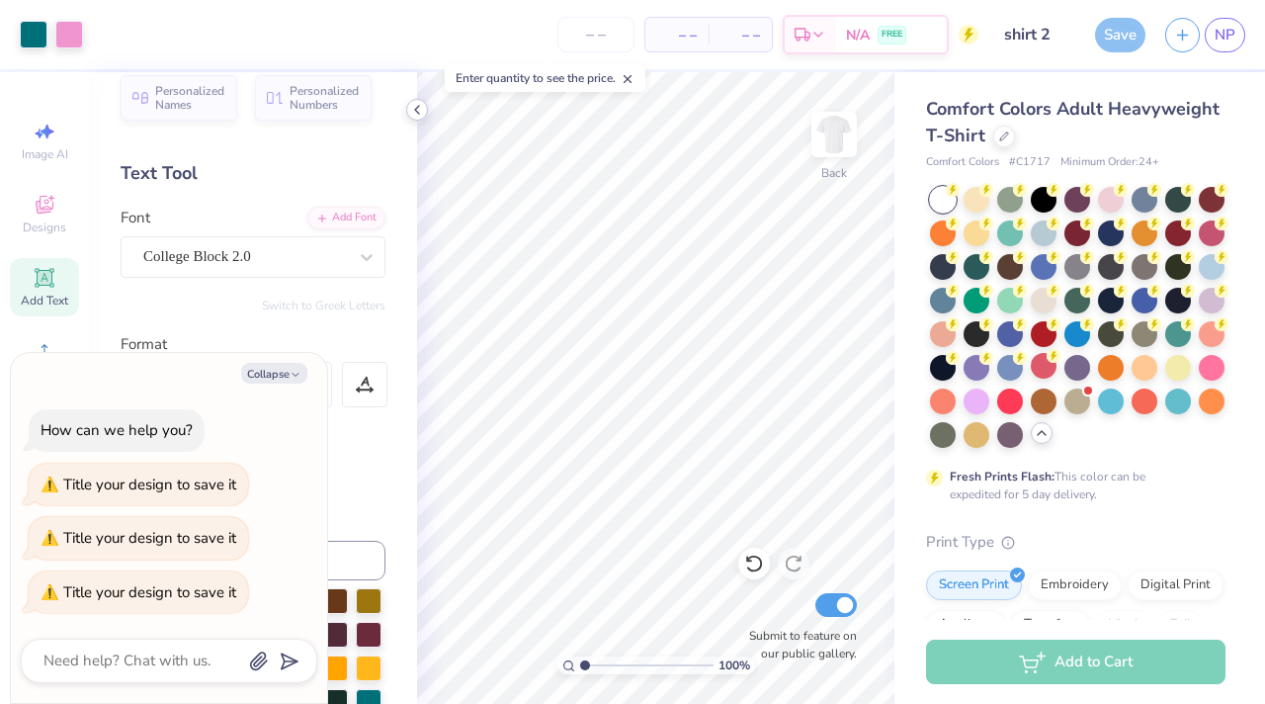
click at [417, 110] on icon at bounding box center [417, 110] width 16 height 16
type textarea "x"
